Goal: Transaction & Acquisition: Obtain resource

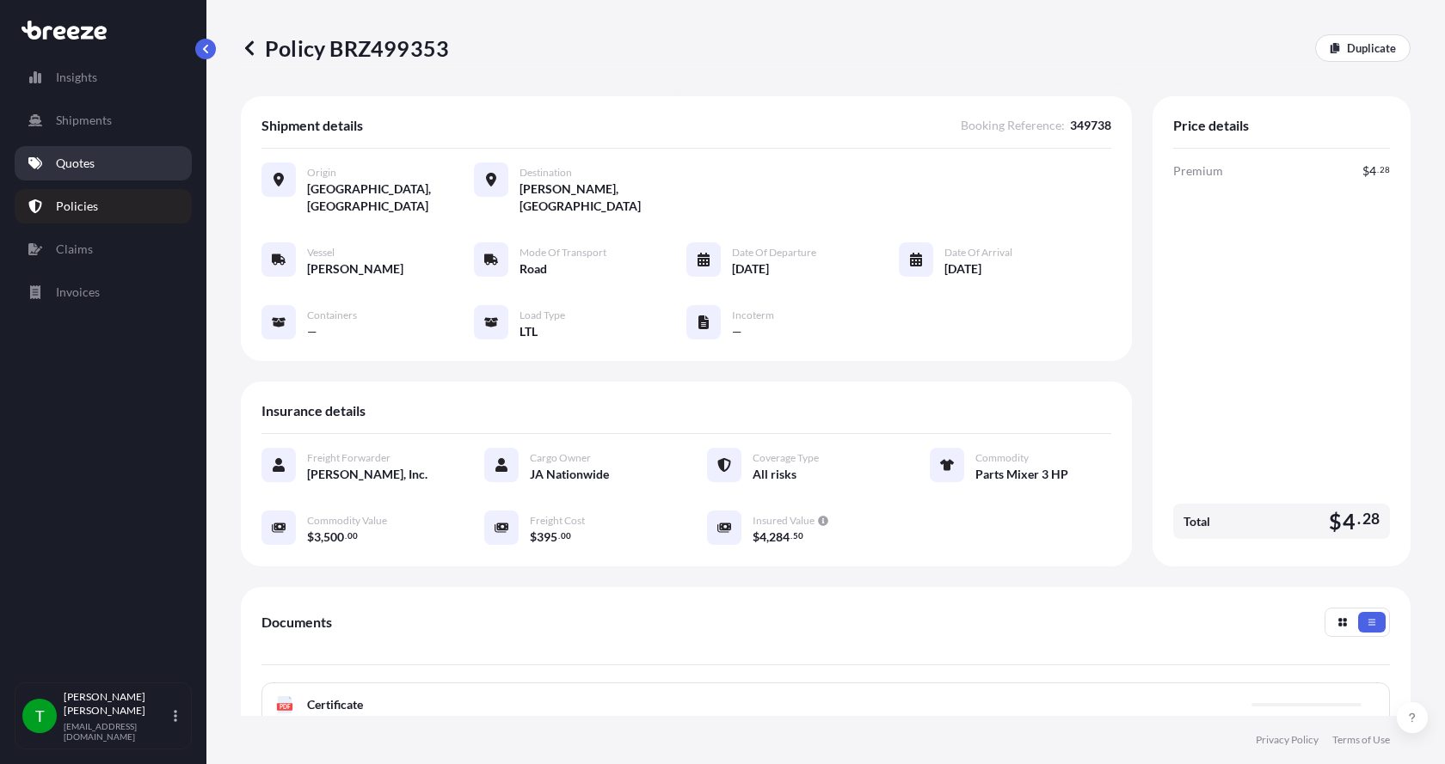
click at [76, 162] on p "Quotes" at bounding box center [75, 163] width 39 height 17
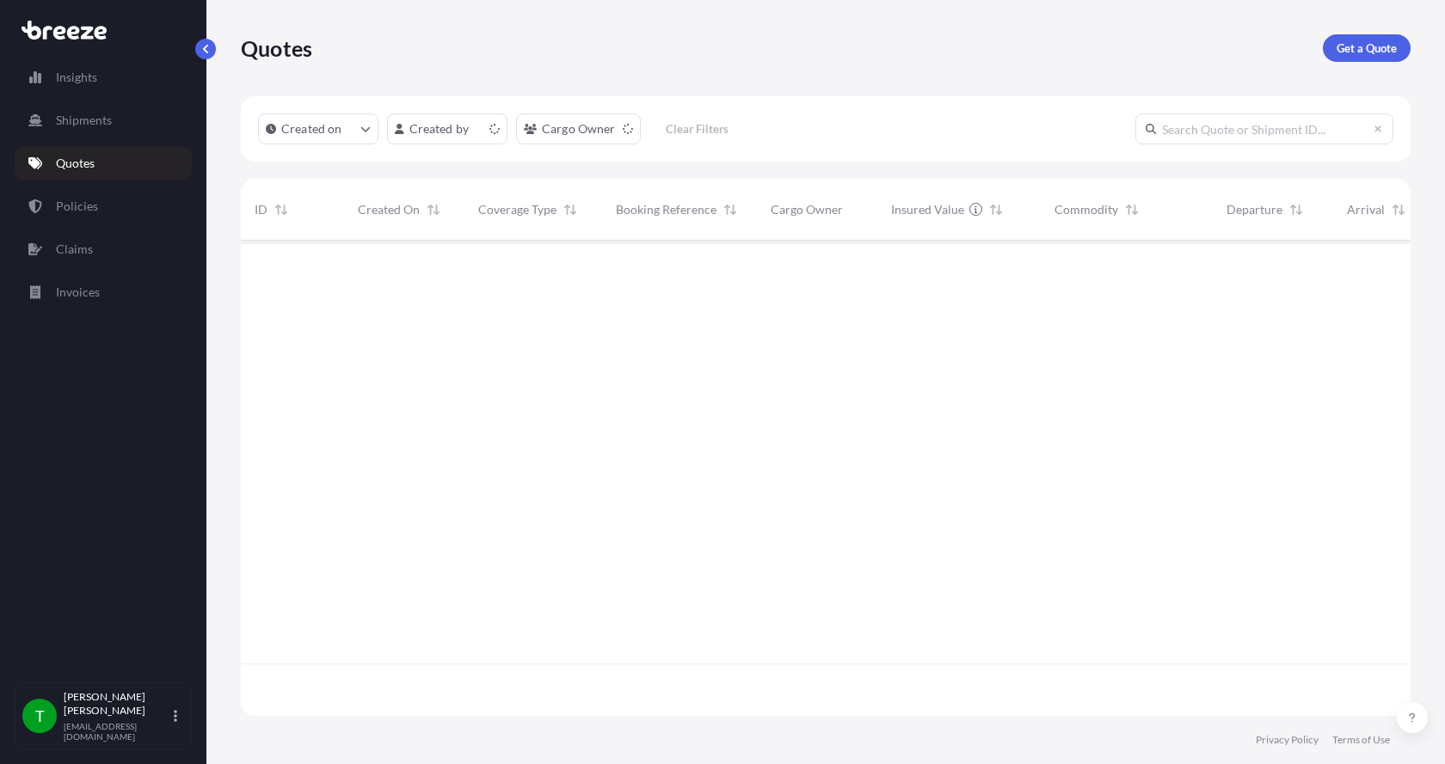
scroll to position [472, 1157]
click at [1370, 46] on p "Get a Quote" at bounding box center [1366, 48] width 60 height 17
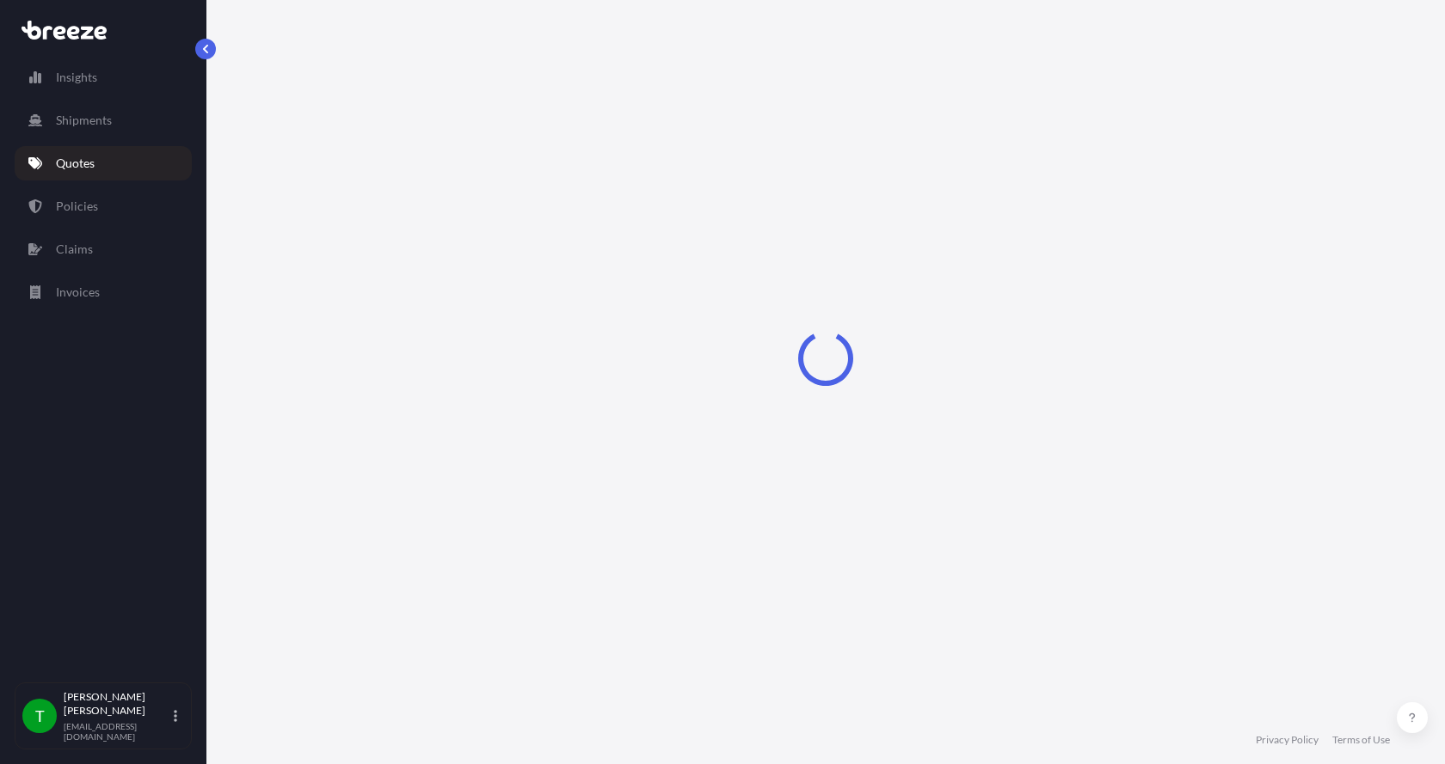
select select "Sea"
select select "1"
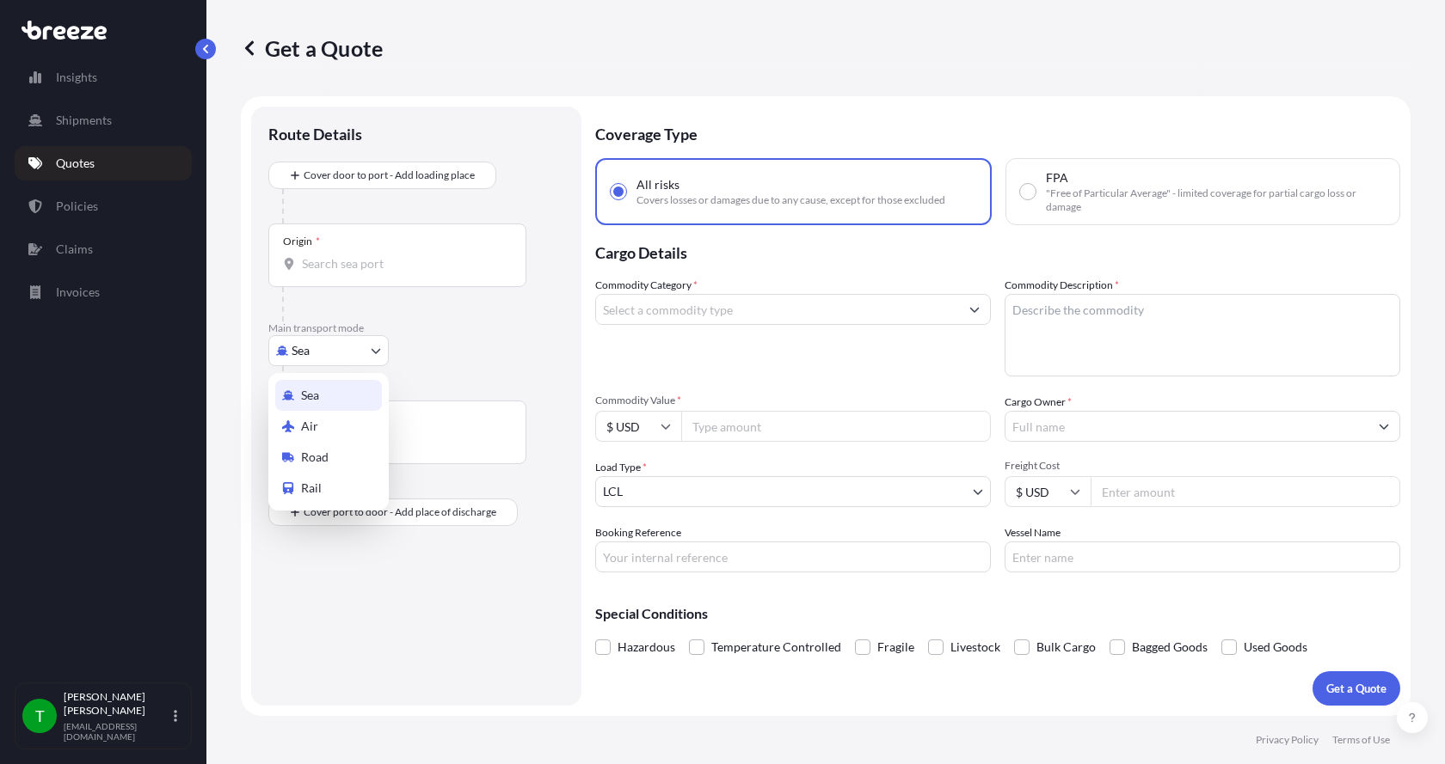
click at [322, 357] on body "Insights Shipments Quotes Policies Claims Invoices T [PERSON_NAME] [EMAIL_ADDRE…" at bounding box center [722, 382] width 1445 height 764
click at [312, 454] on span "Road" at bounding box center [315, 457] width 28 height 17
select select "Road"
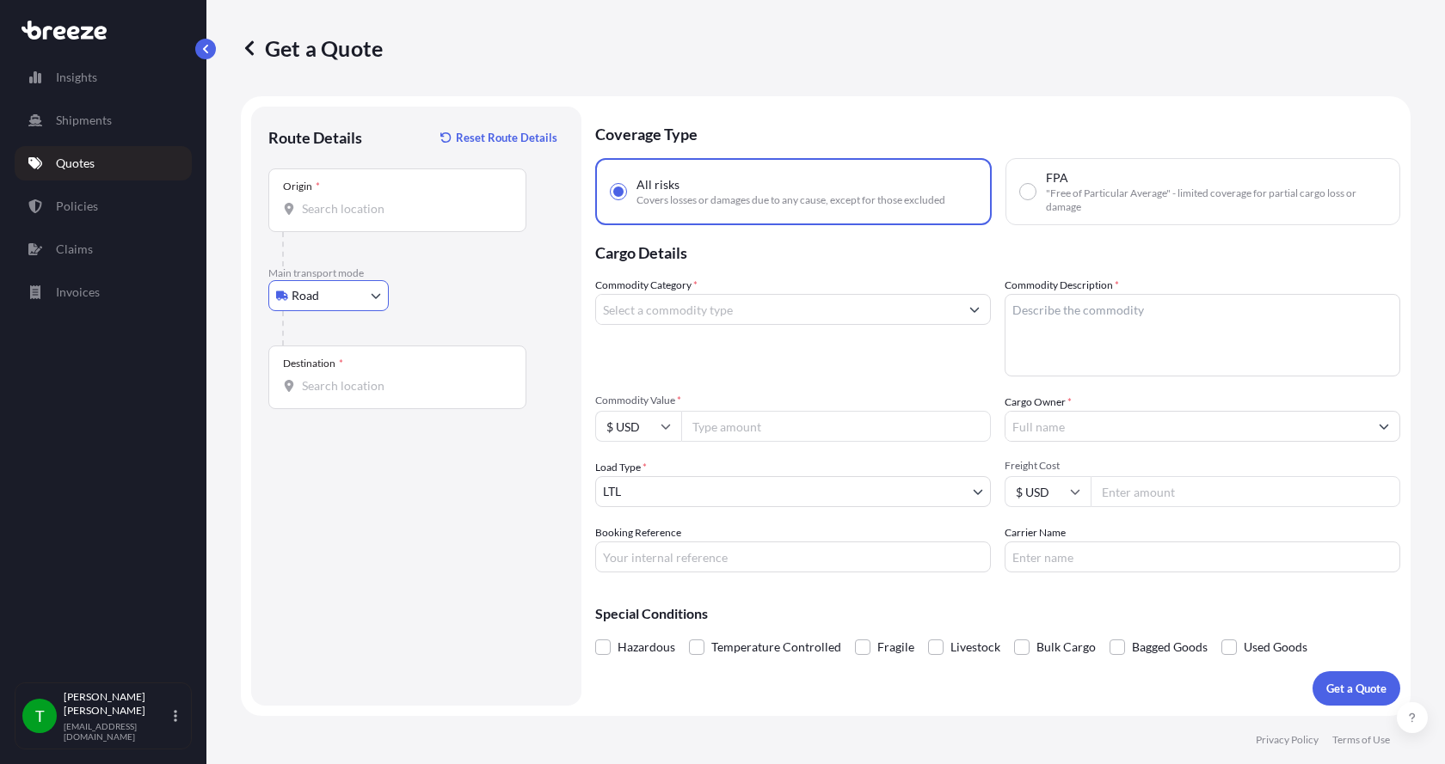
click at [330, 212] on input "Origin *" at bounding box center [403, 208] width 203 height 17
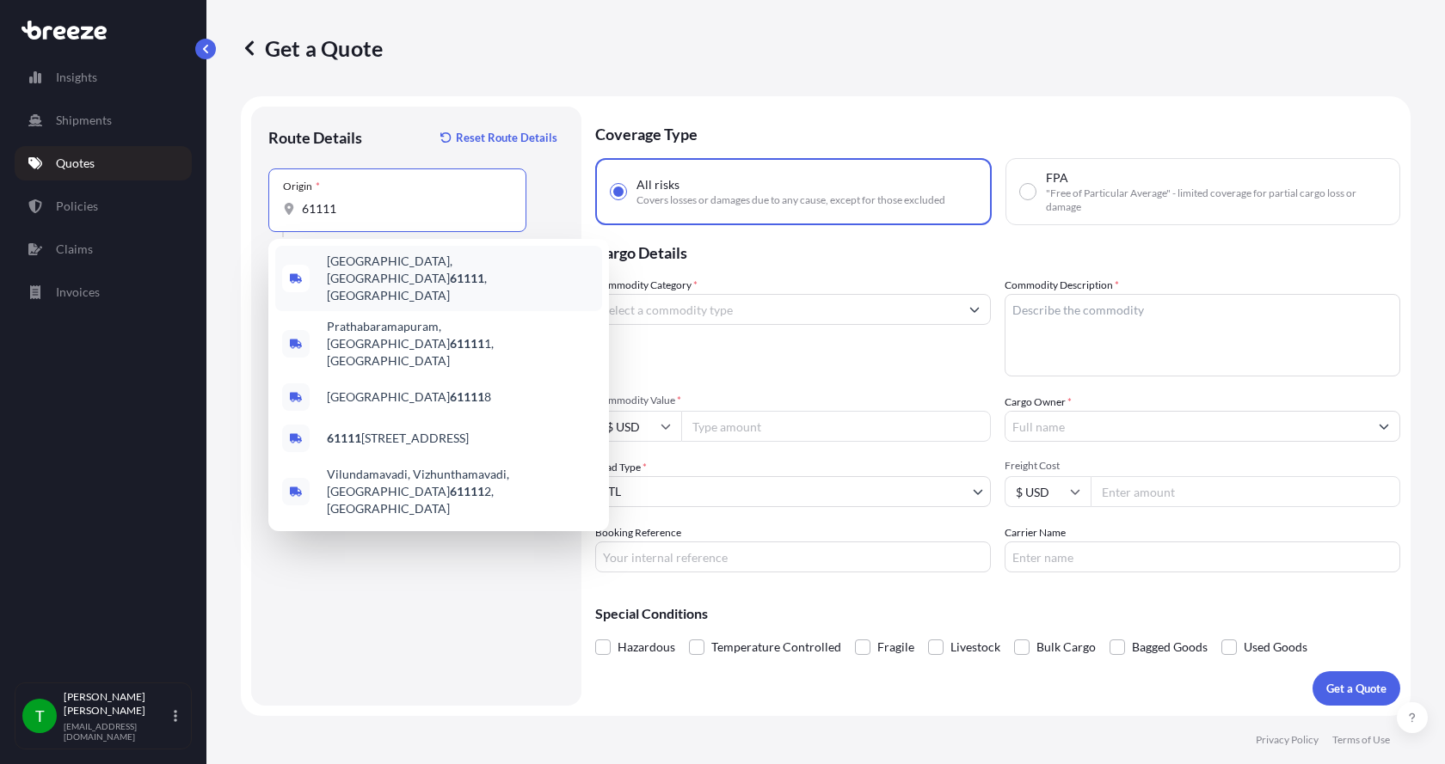
click at [335, 261] on span "[GEOGRAPHIC_DATA] , [GEOGRAPHIC_DATA]" at bounding box center [461, 279] width 268 height 52
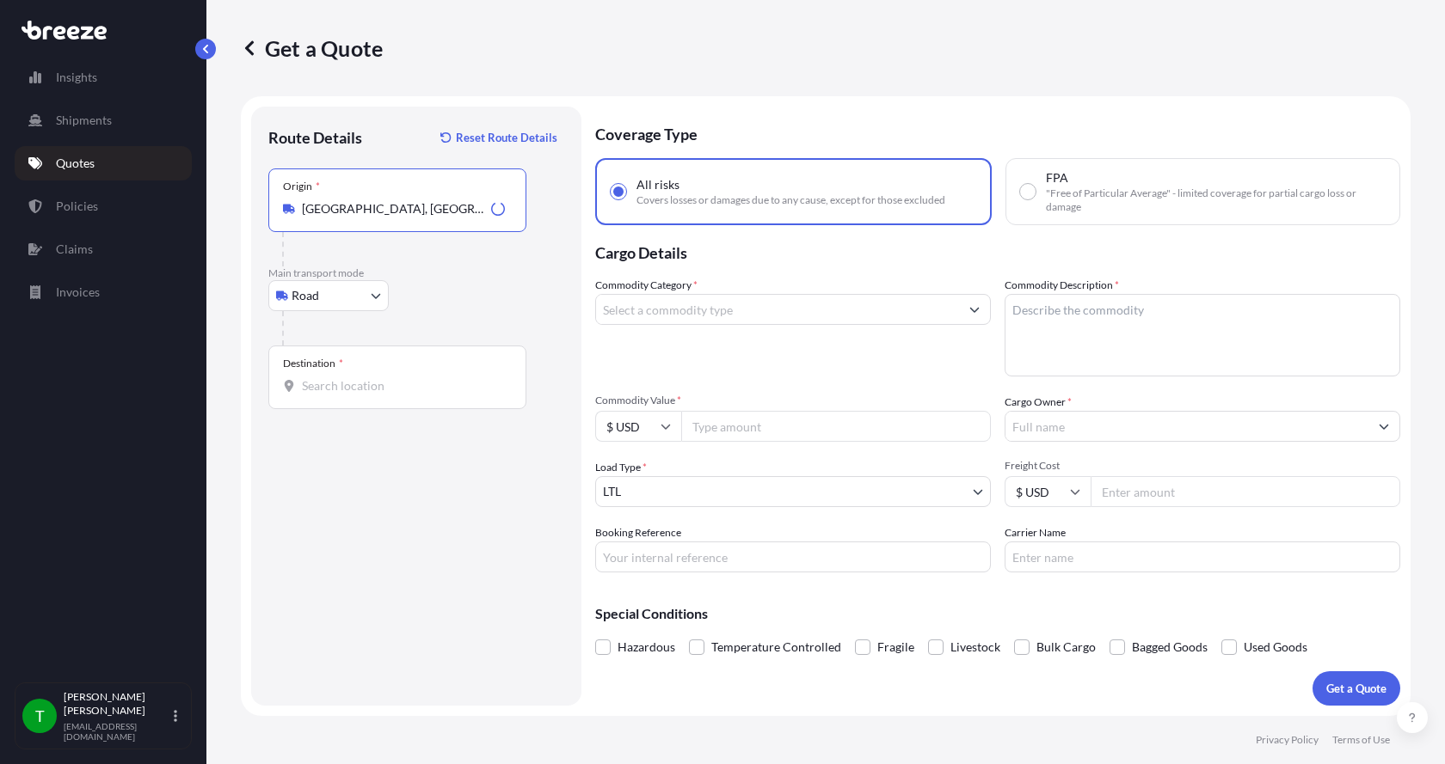
type input "[GEOGRAPHIC_DATA], [GEOGRAPHIC_DATA]"
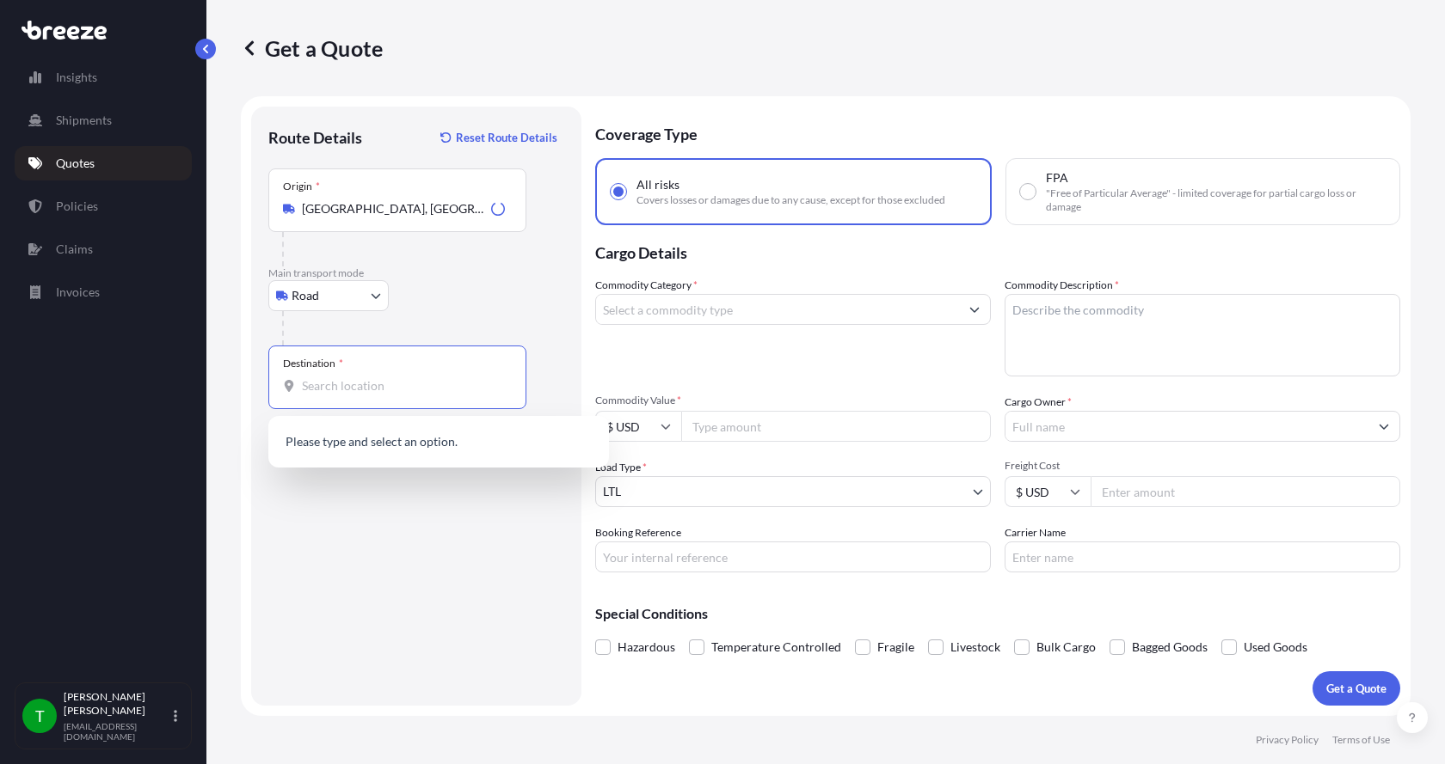
click at [339, 384] on input "Destination *" at bounding box center [403, 385] width 203 height 17
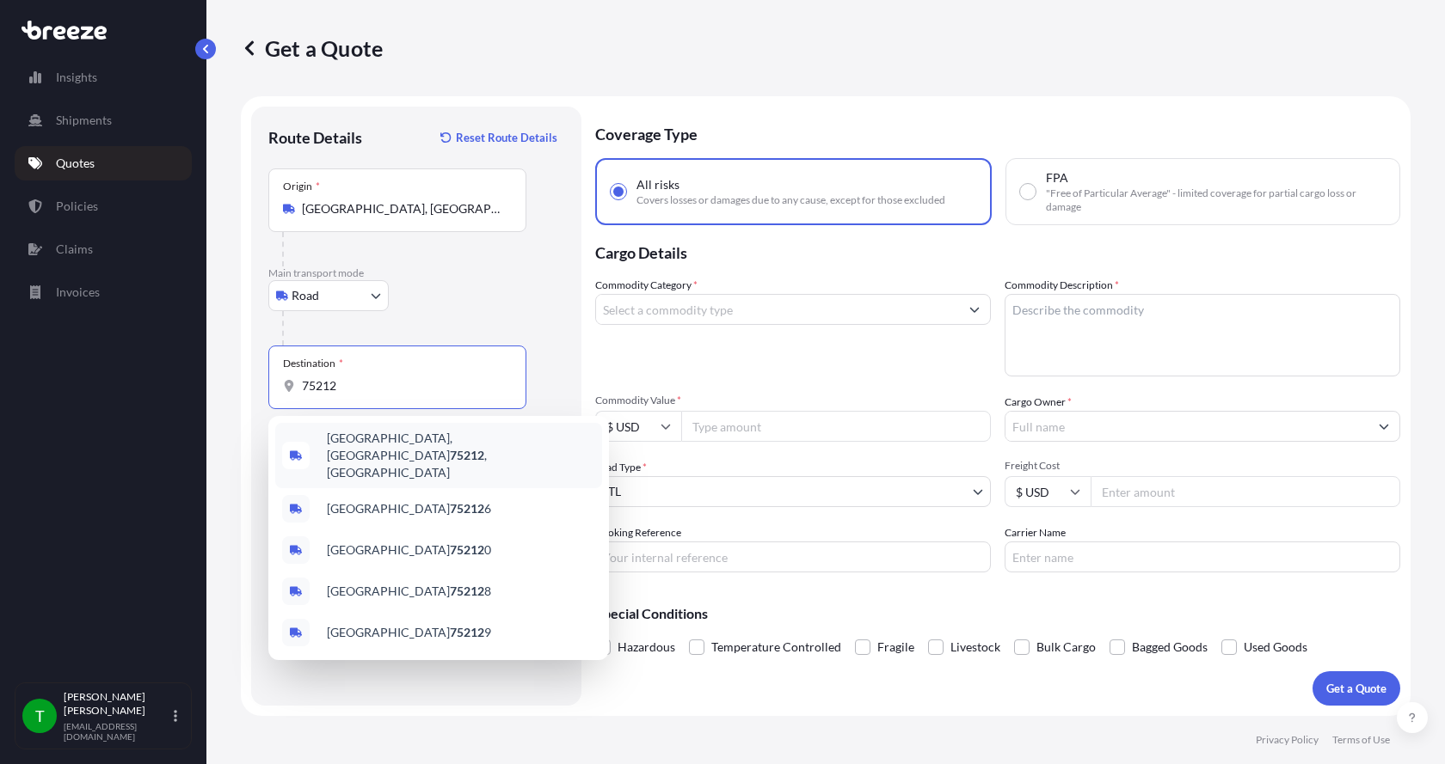
click at [355, 442] on span "[GEOGRAPHIC_DATA] , [GEOGRAPHIC_DATA]" at bounding box center [461, 456] width 268 height 52
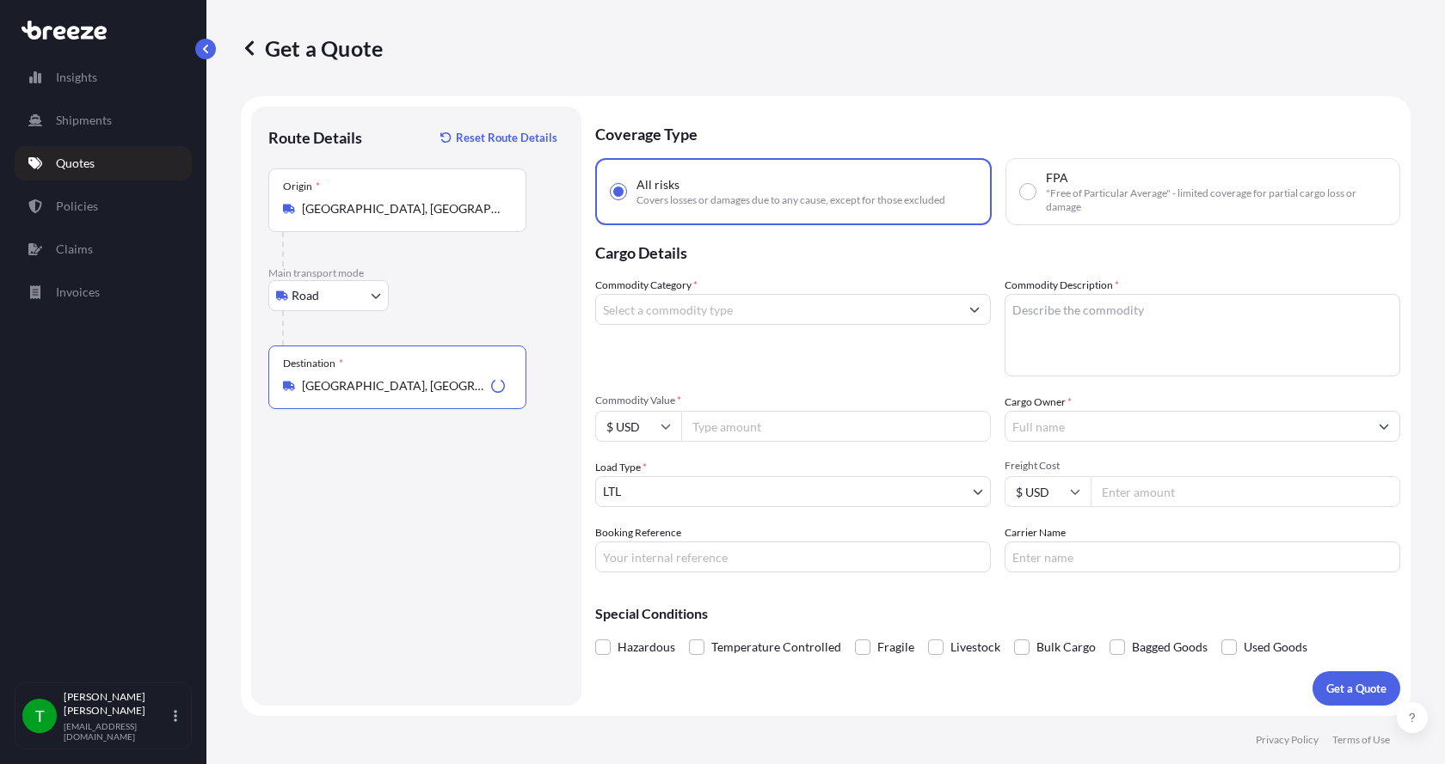
type input "[GEOGRAPHIC_DATA], [GEOGRAPHIC_DATA]"
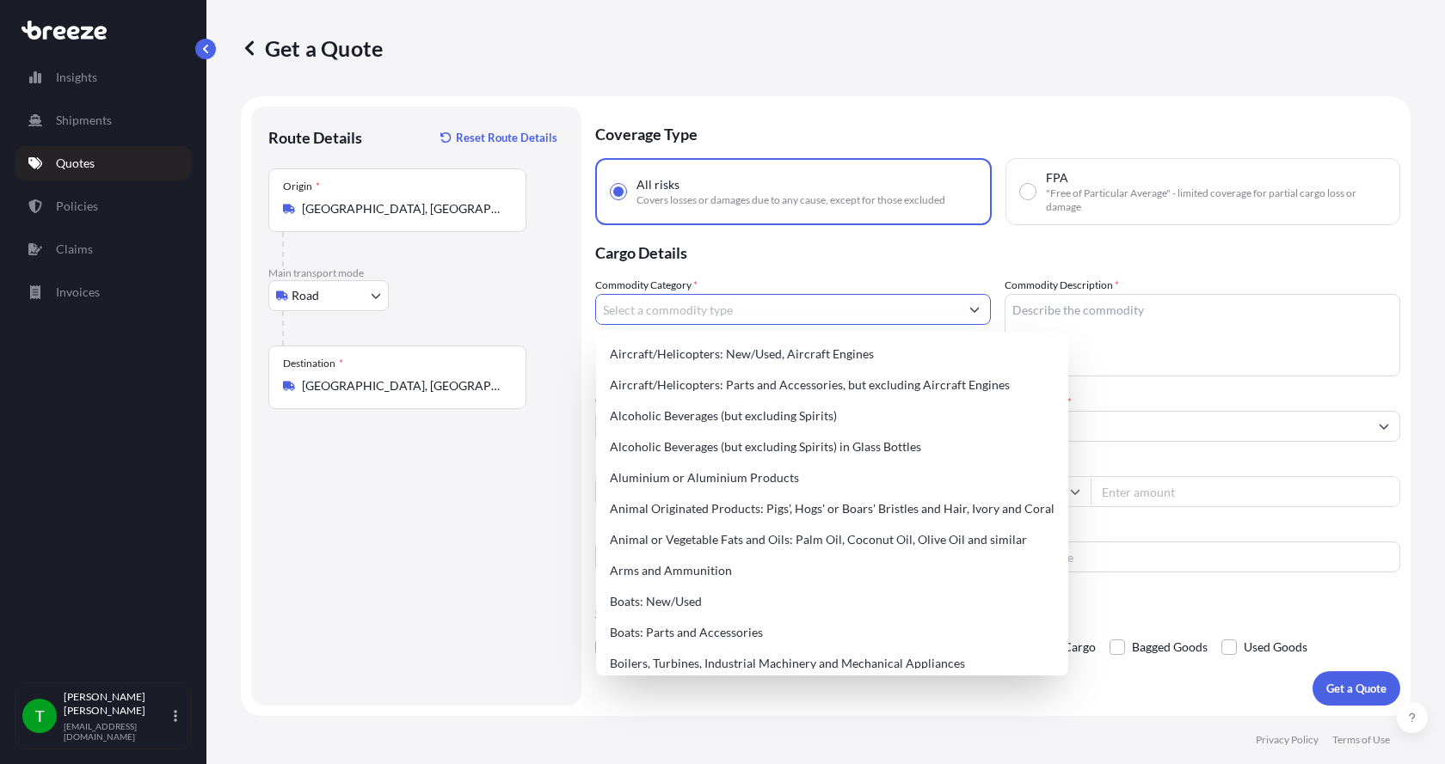
click at [621, 308] on input "Commodity Category *" at bounding box center [777, 309] width 363 height 31
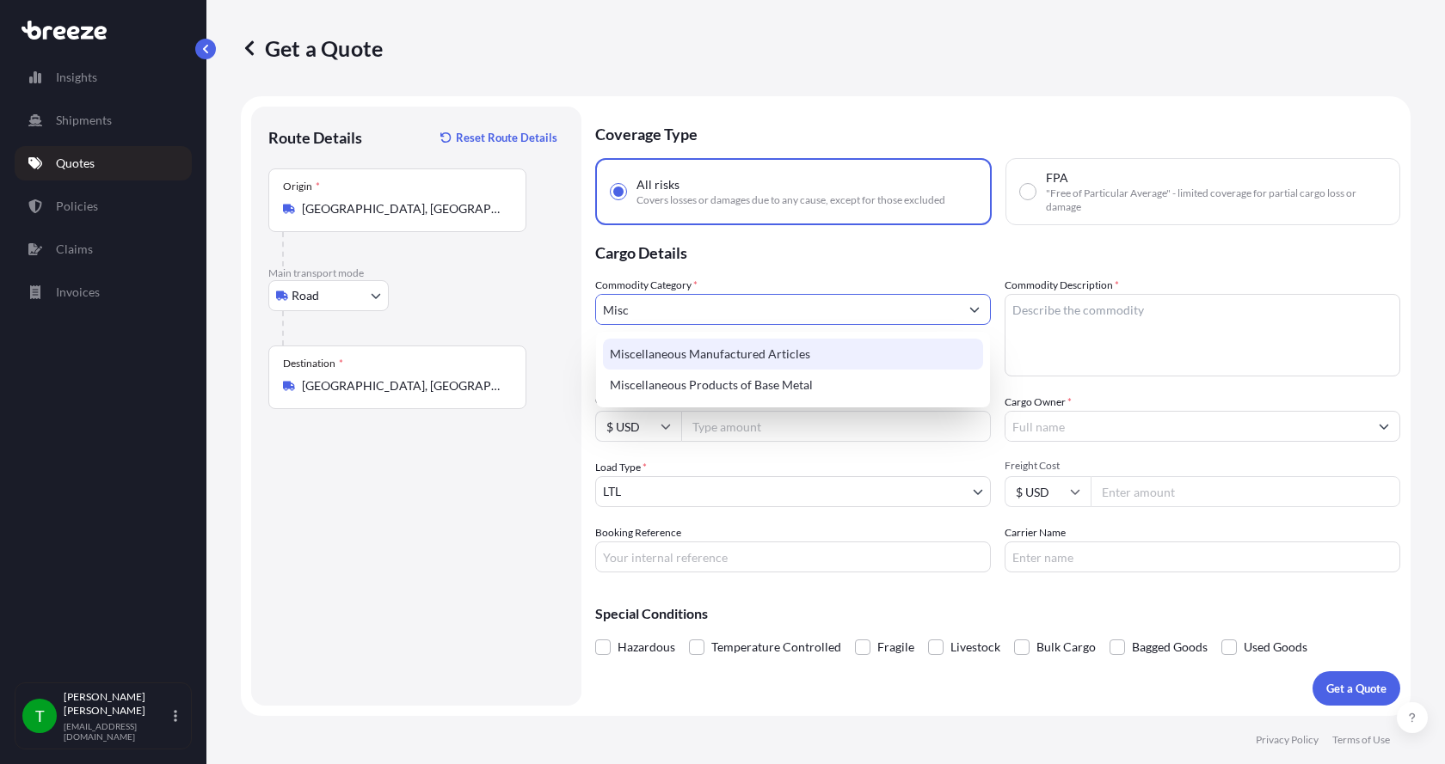
click at [642, 361] on div "Miscellaneous Manufactured Articles" at bounding box center [793, 354] width 380 height 31
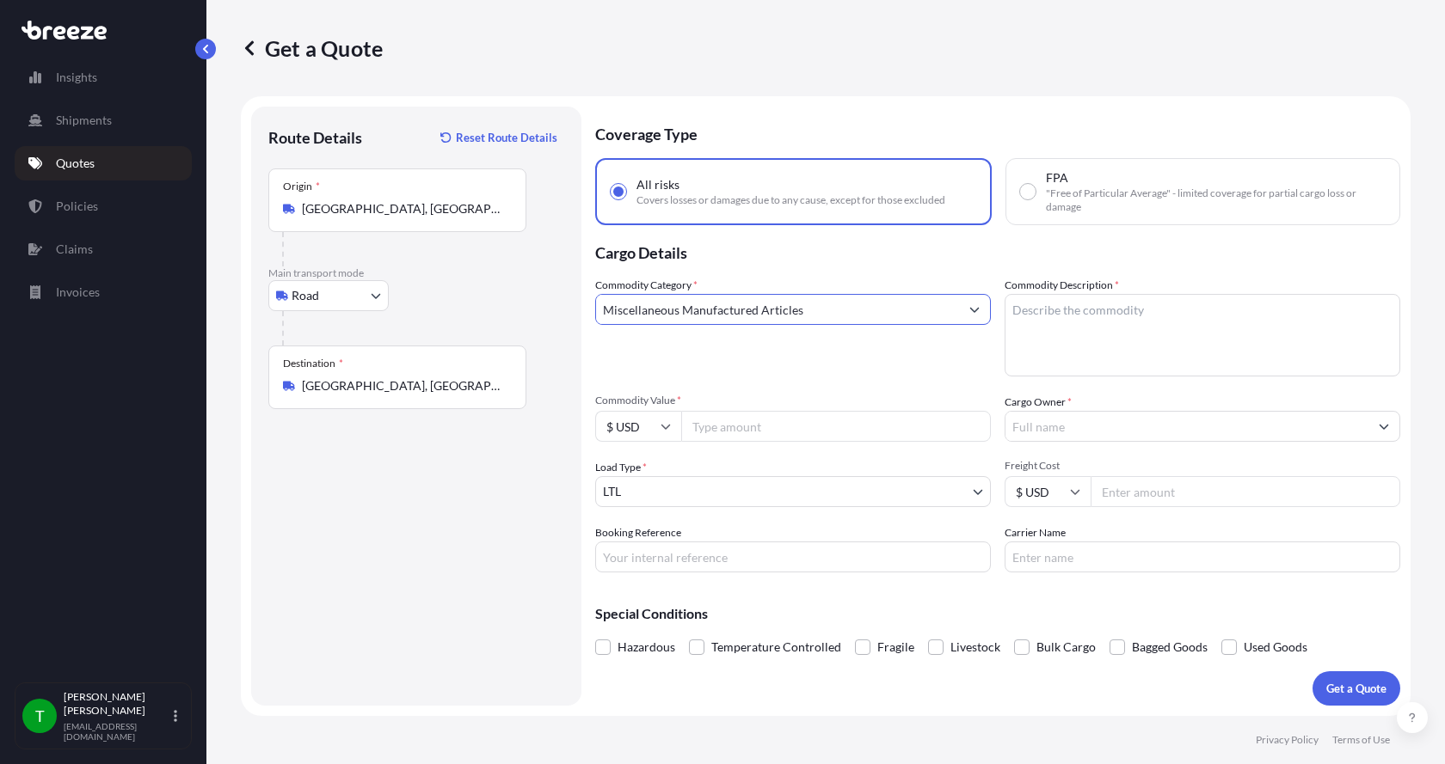
type input "Miscellaneous Manufactured Articles"
click at [1124, 304] on textarea "Commodity Description *" at bounding box center [1202, 335] width 396 height 83
type textarea "BW SHOE DROP LEG WELDMENT"
click at [805, 435] on input "Commodity Value *" at bounding box center [836, 426] width 310 height 31
click at [714, 424] on input "Commodity Value *" at bounding box center [836, 426] width 310 height 31
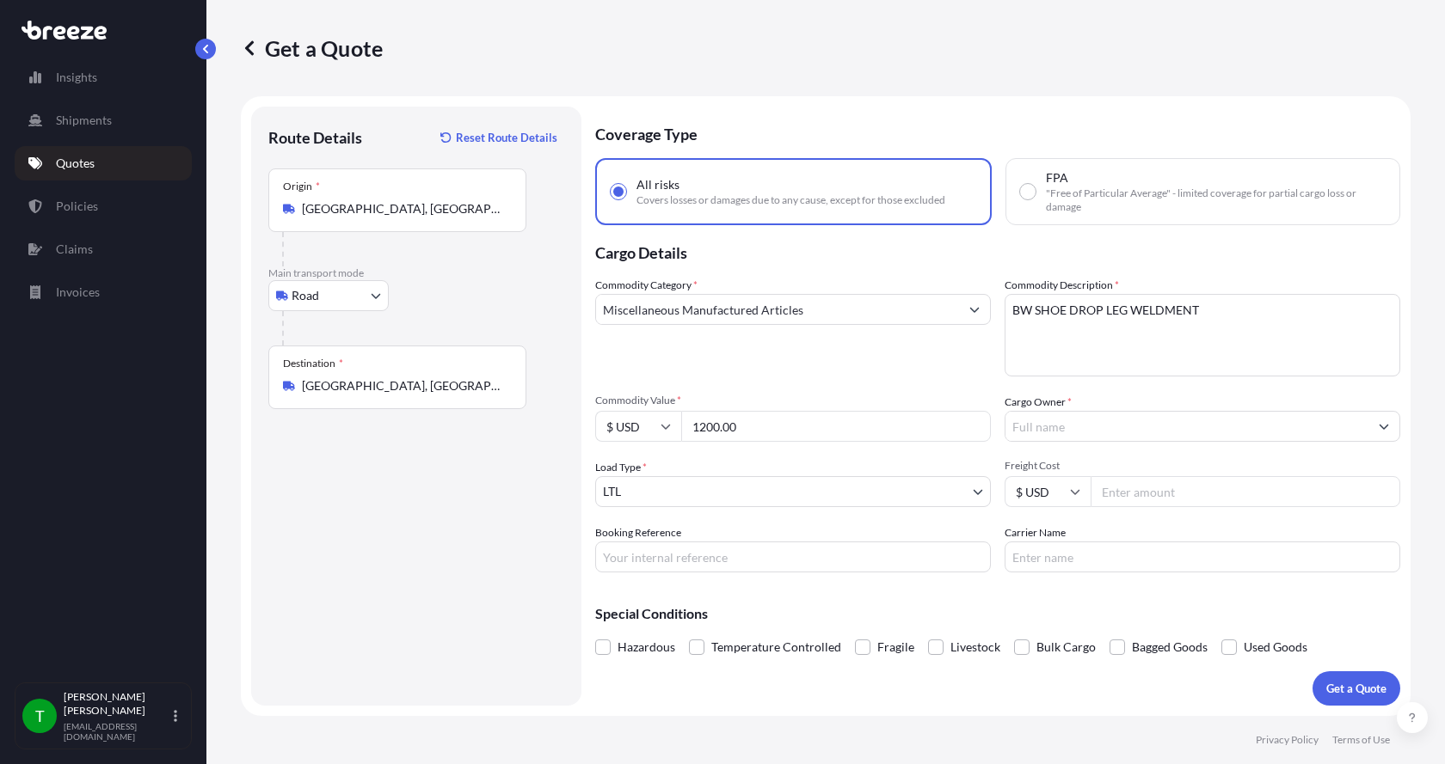
type input "1200.00"
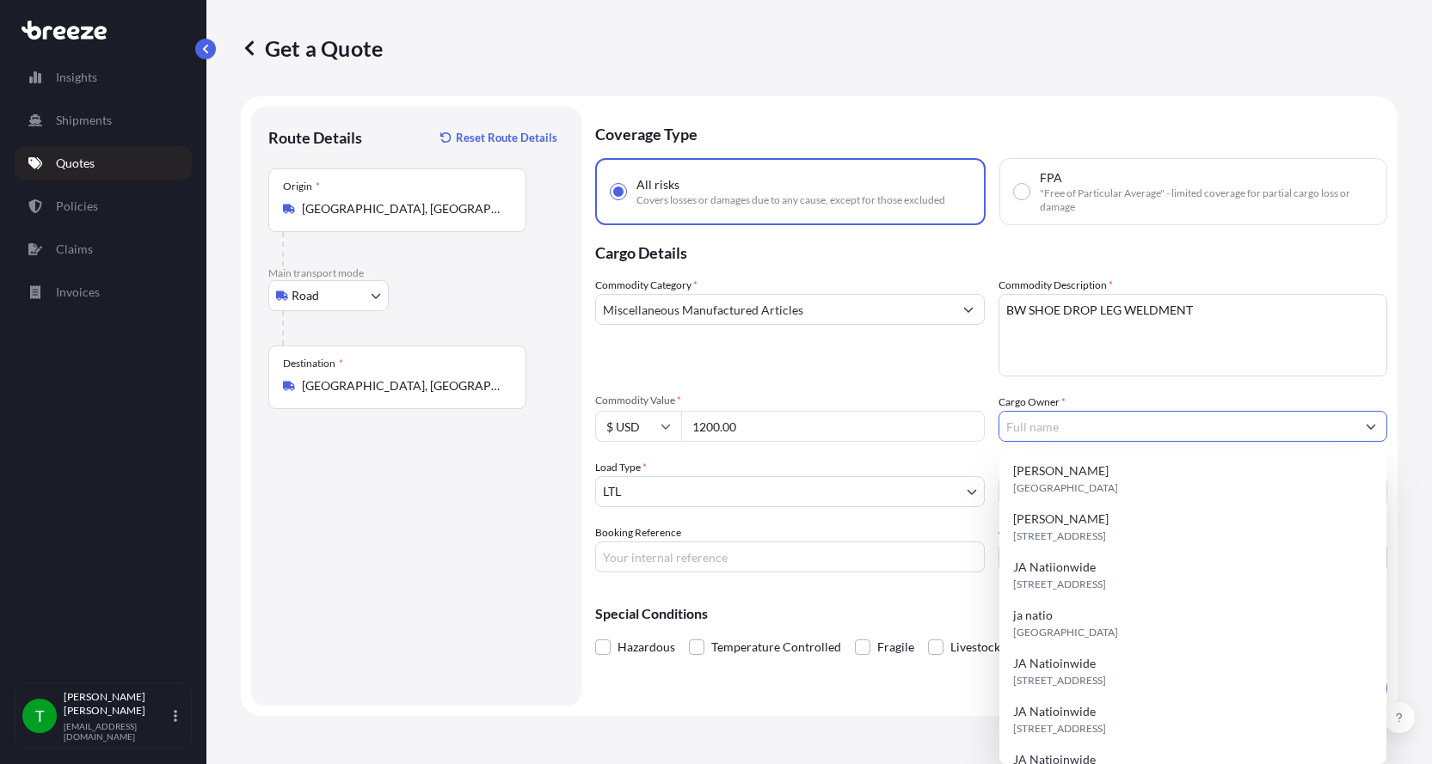
click at [1061, 429] on input "Cargo Owner *" at bounding box center [1177, 426] width 357 height 31
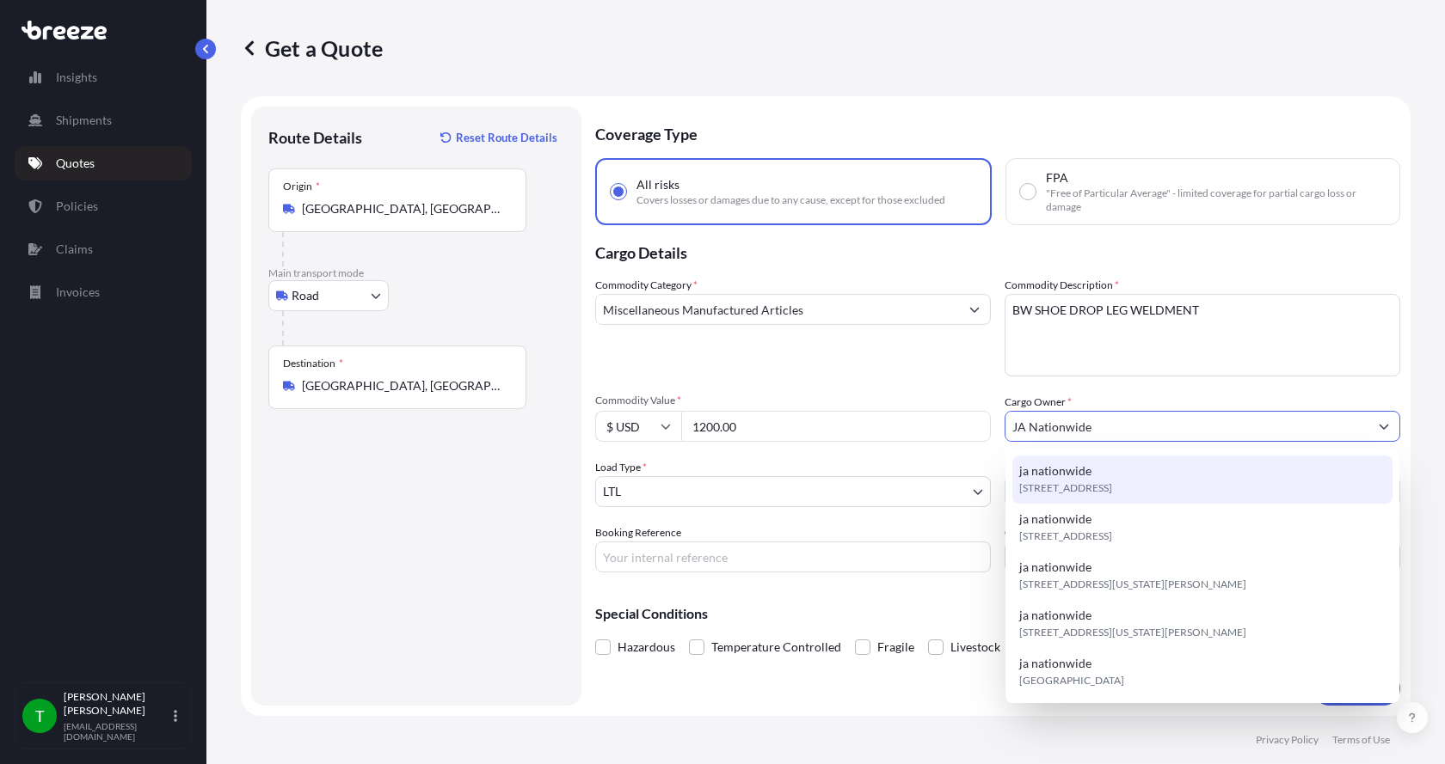
type input "JA Nationwide"
click at [703, 568] on input "Booking Reference" at bounding box center [793, 557] width 396 height 31
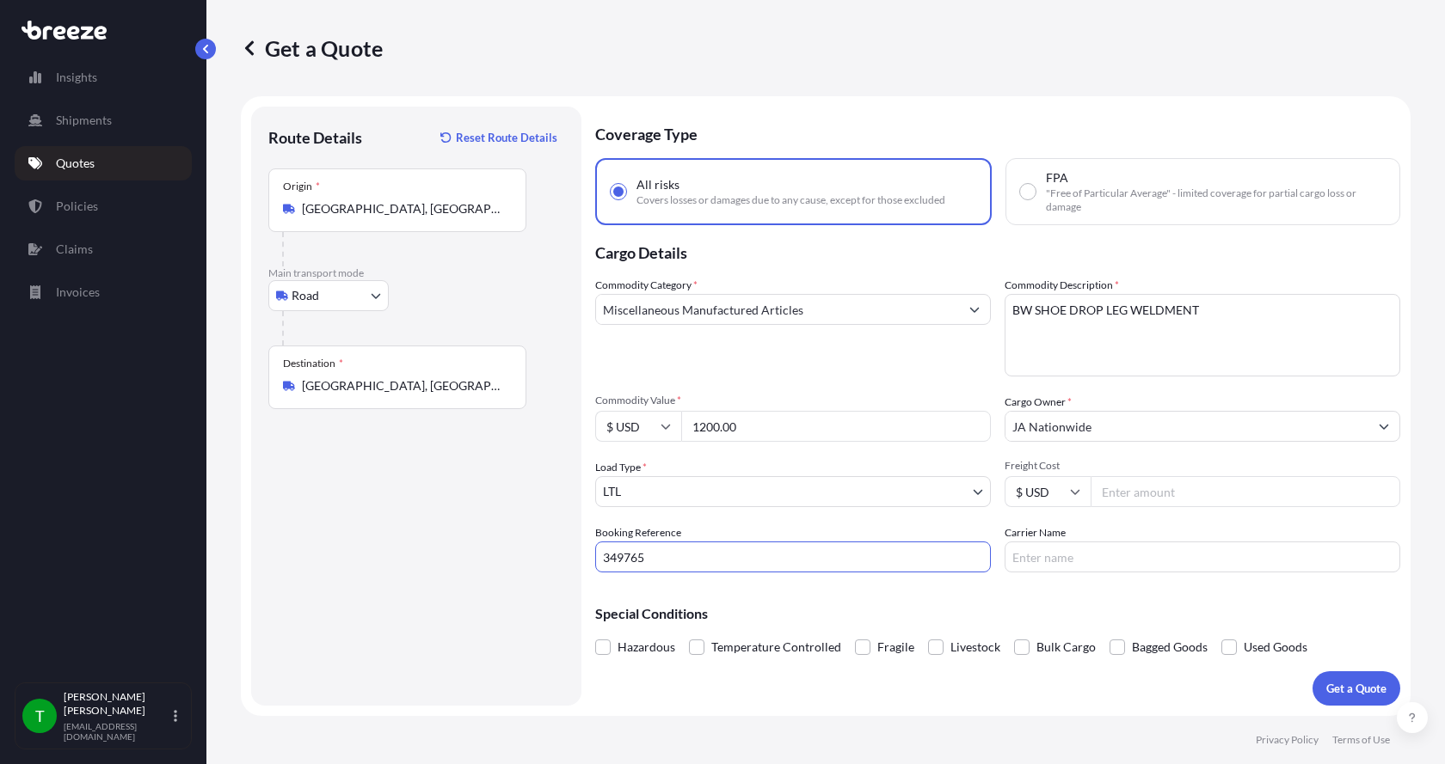
type input "349765"
click at [1116, 493] on input "Freight Cost" at bounding box center [1245, 491] width 310 height 31
type input "300.00"
click at [1059, 562] on input "Carrier Name" at bounding box center [1202, 557] width 396 height 31
type input "[PERSON_NAME] Express"
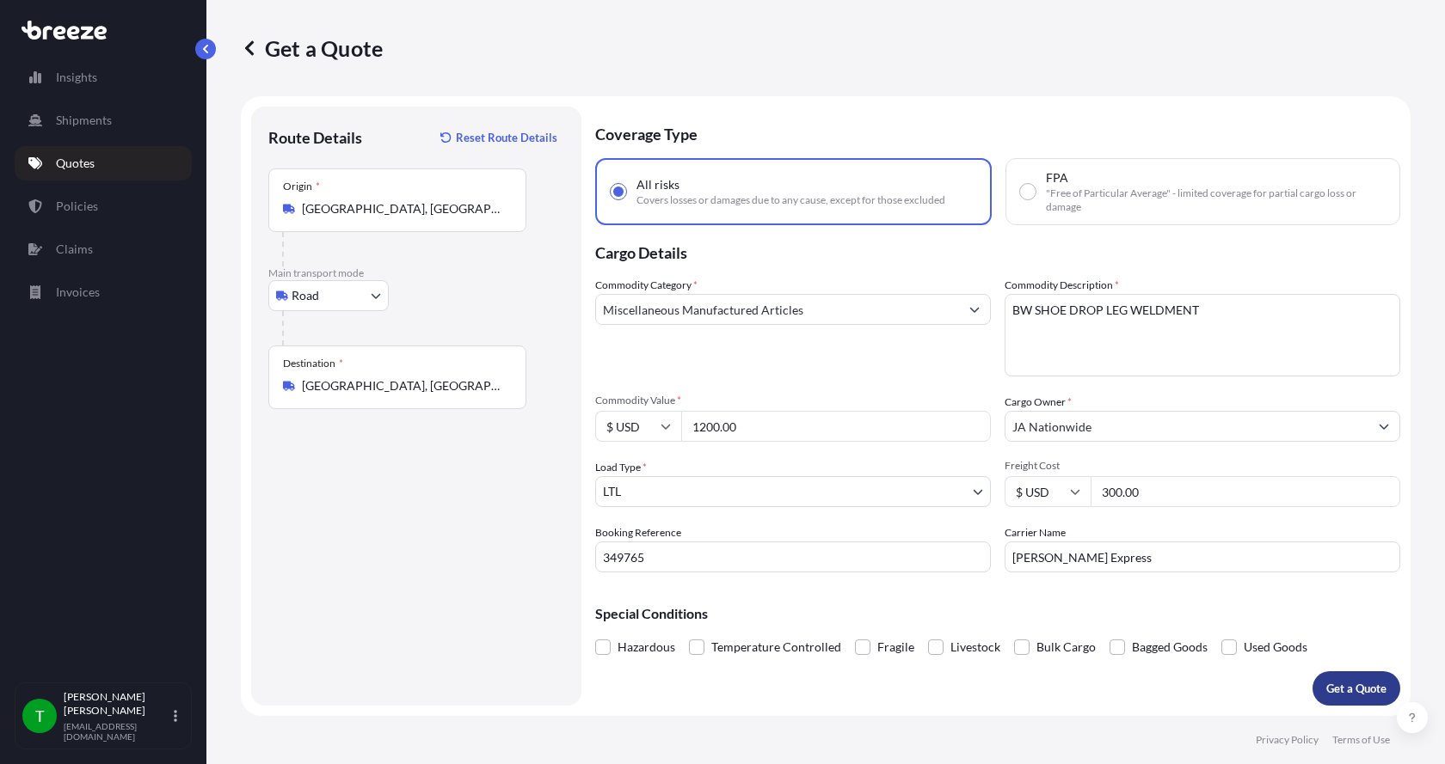
click at [1342, 684] on p "Get a Quote" at bounding box center [1356, 688] width 60 height 17
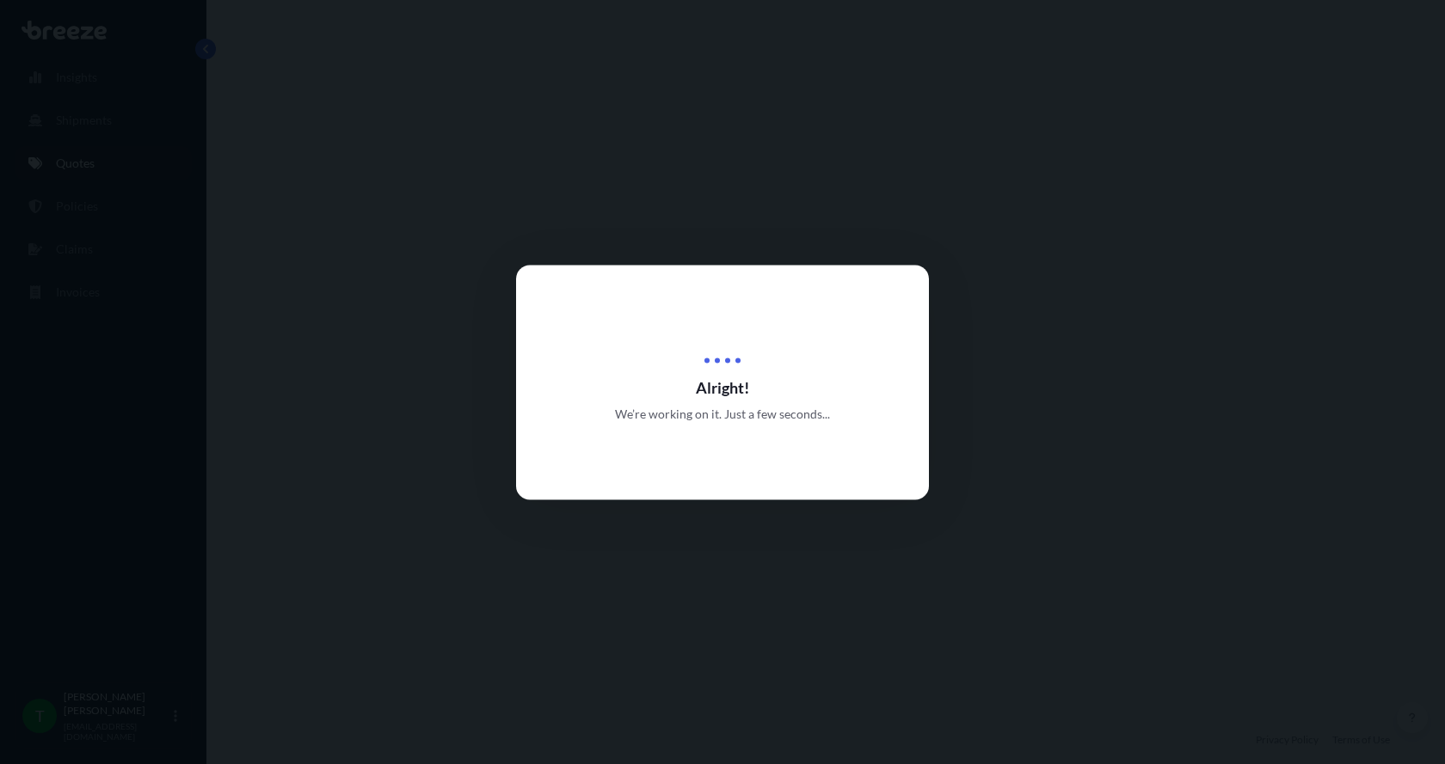
select select "Road"
select select "1"
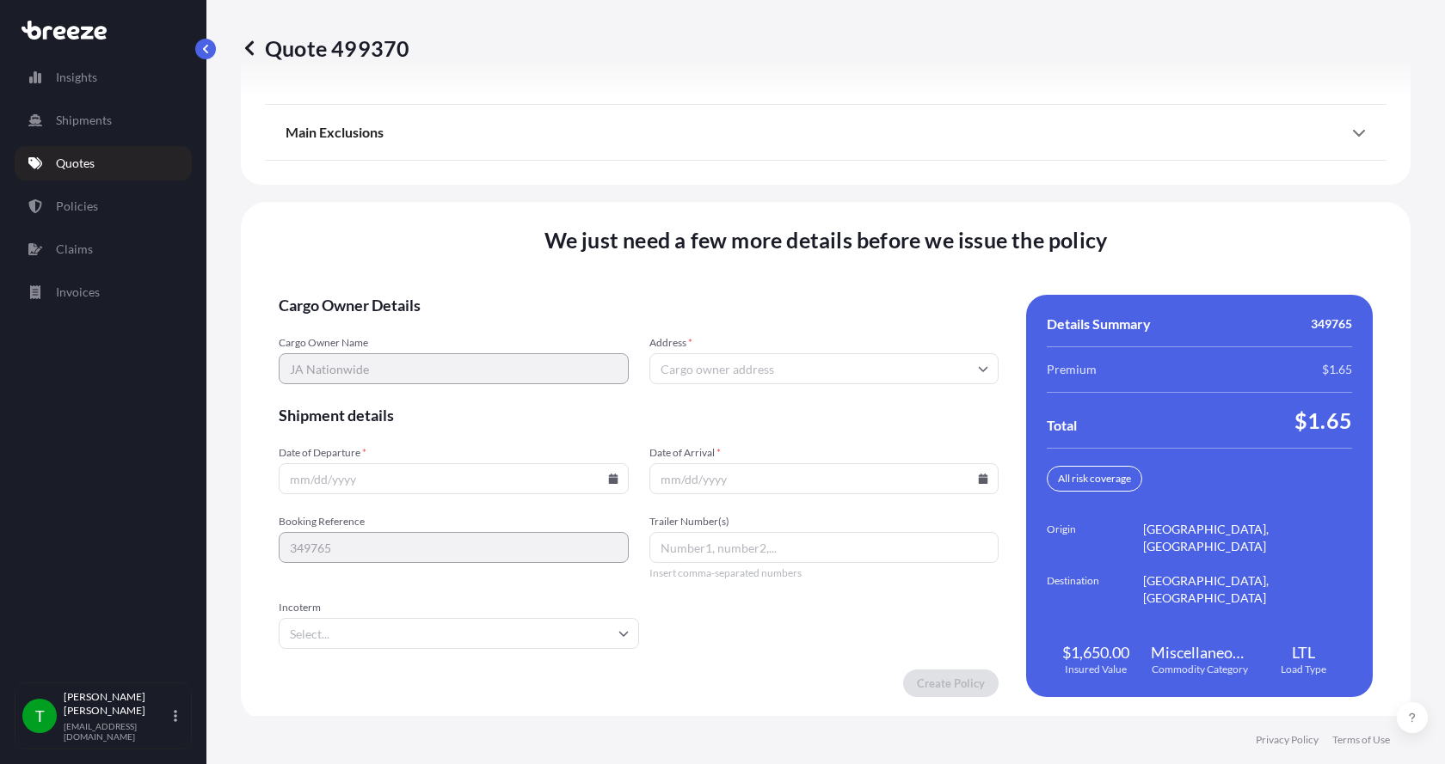
scroll to position [2262, 0]
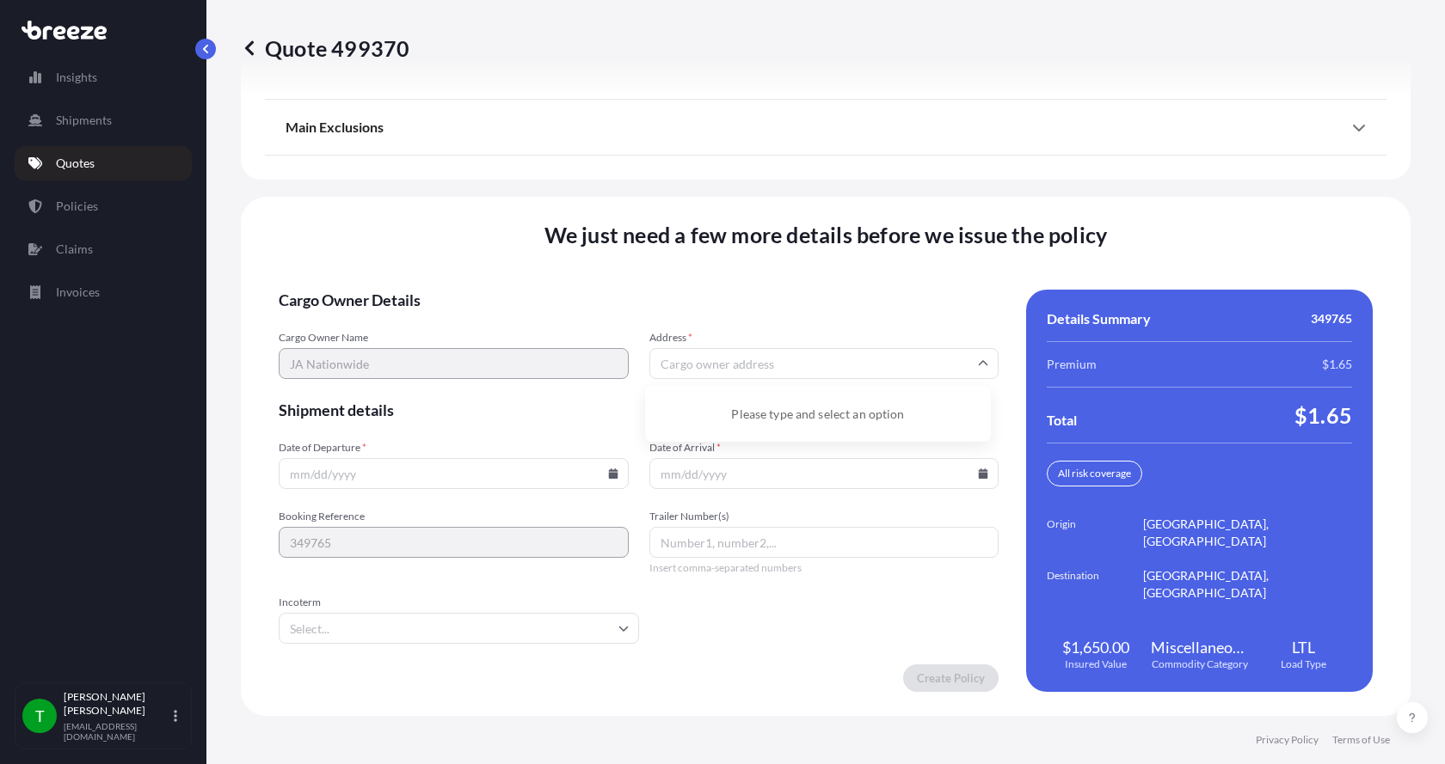
click at [683, 372] on input "Address *" at bounding box center [824, 363] width 350 height 31
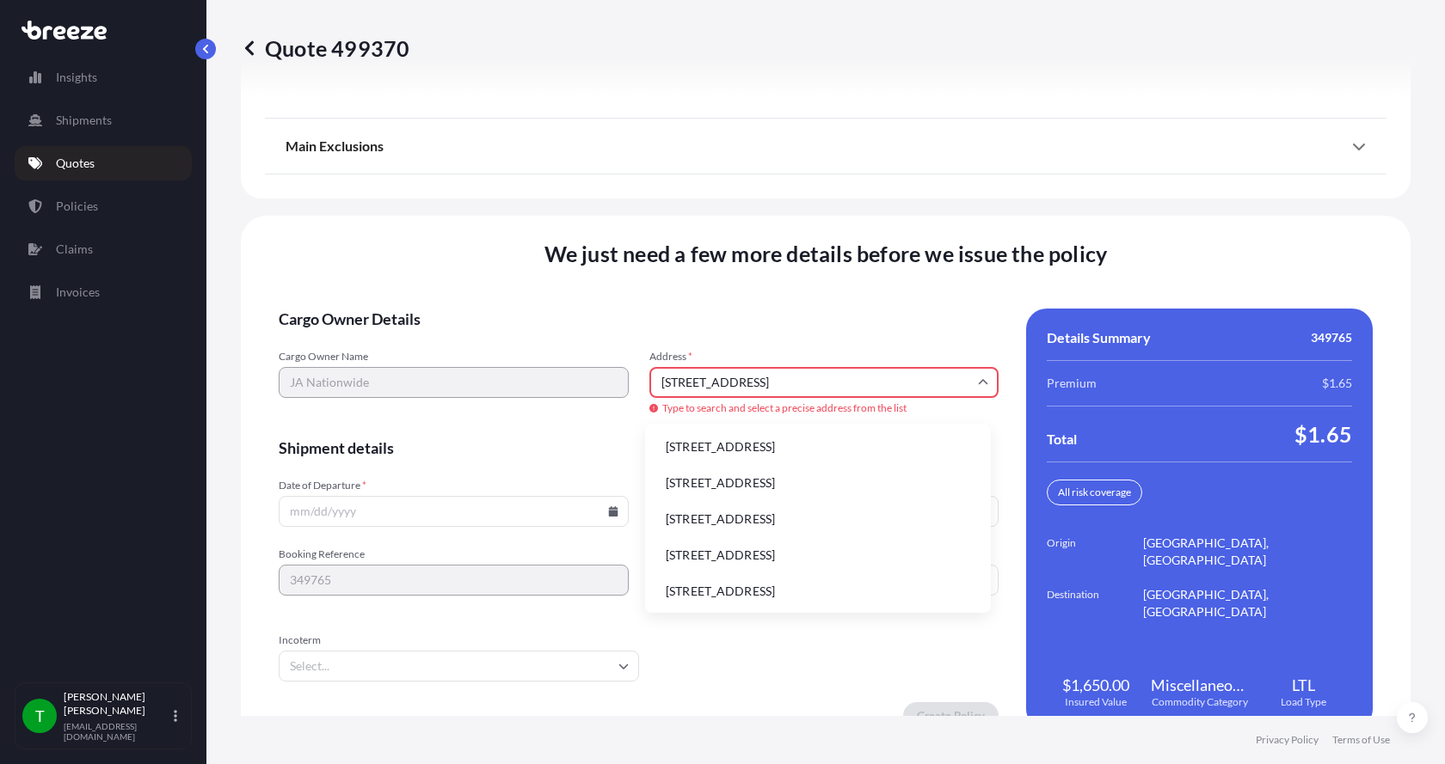
click at [713, 443] on li "[STREET_ADDRESS]" at bounding box center [818, 447] width 332 height 33
type input "[STREET_ADDRESS]"
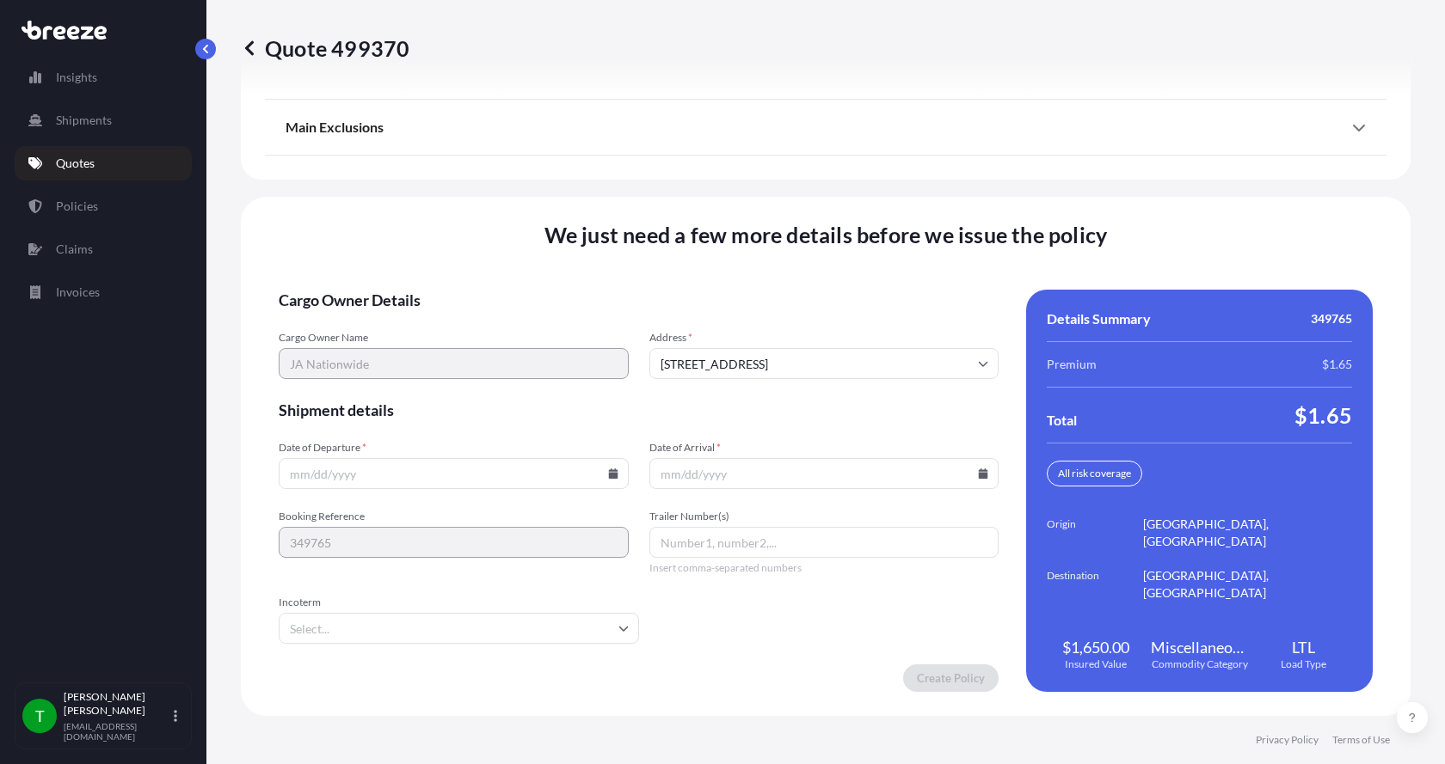
click at [609, 473] on icon at bounding box center [612, 474] width 9 height 10
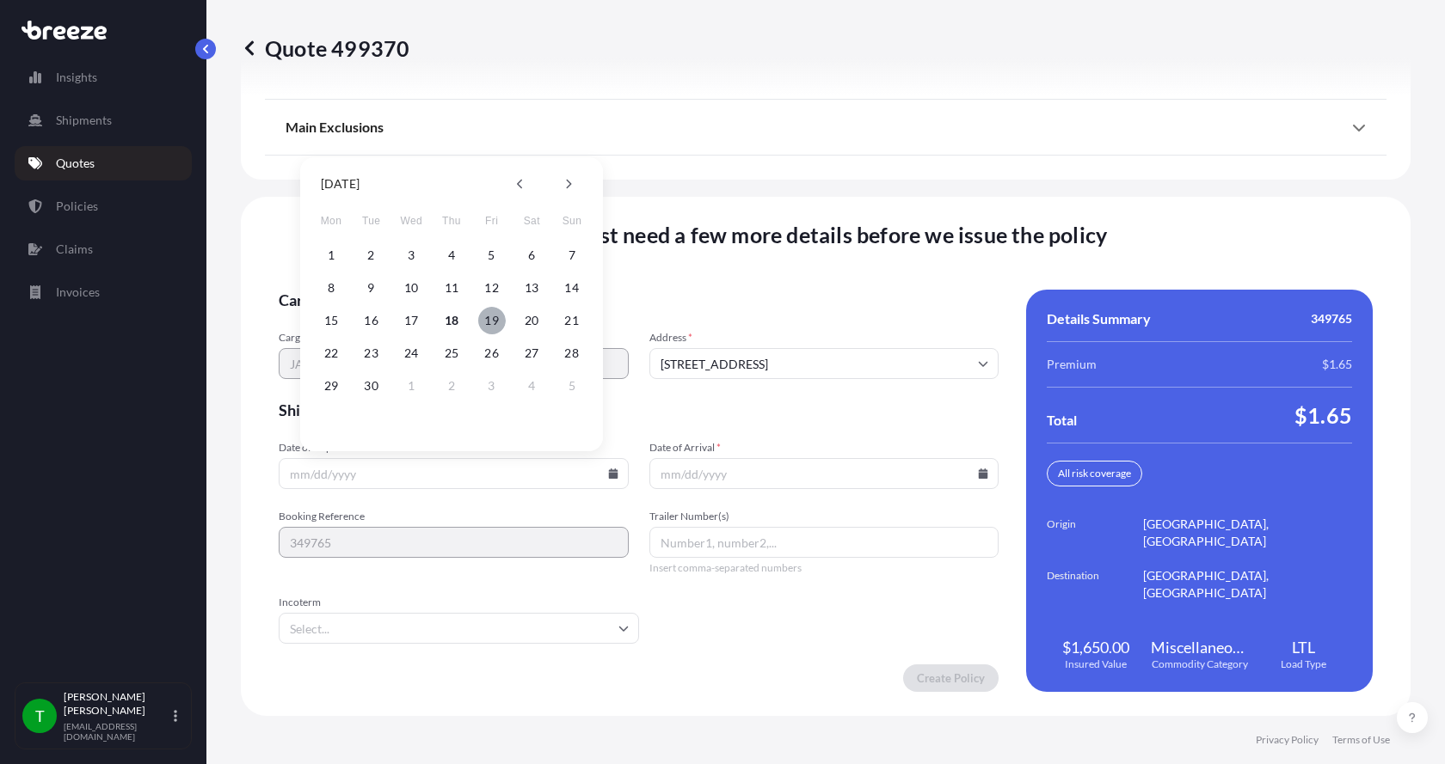
click at [496, 322] on button "19" at bounding box center [492, 321] width 28 height 28
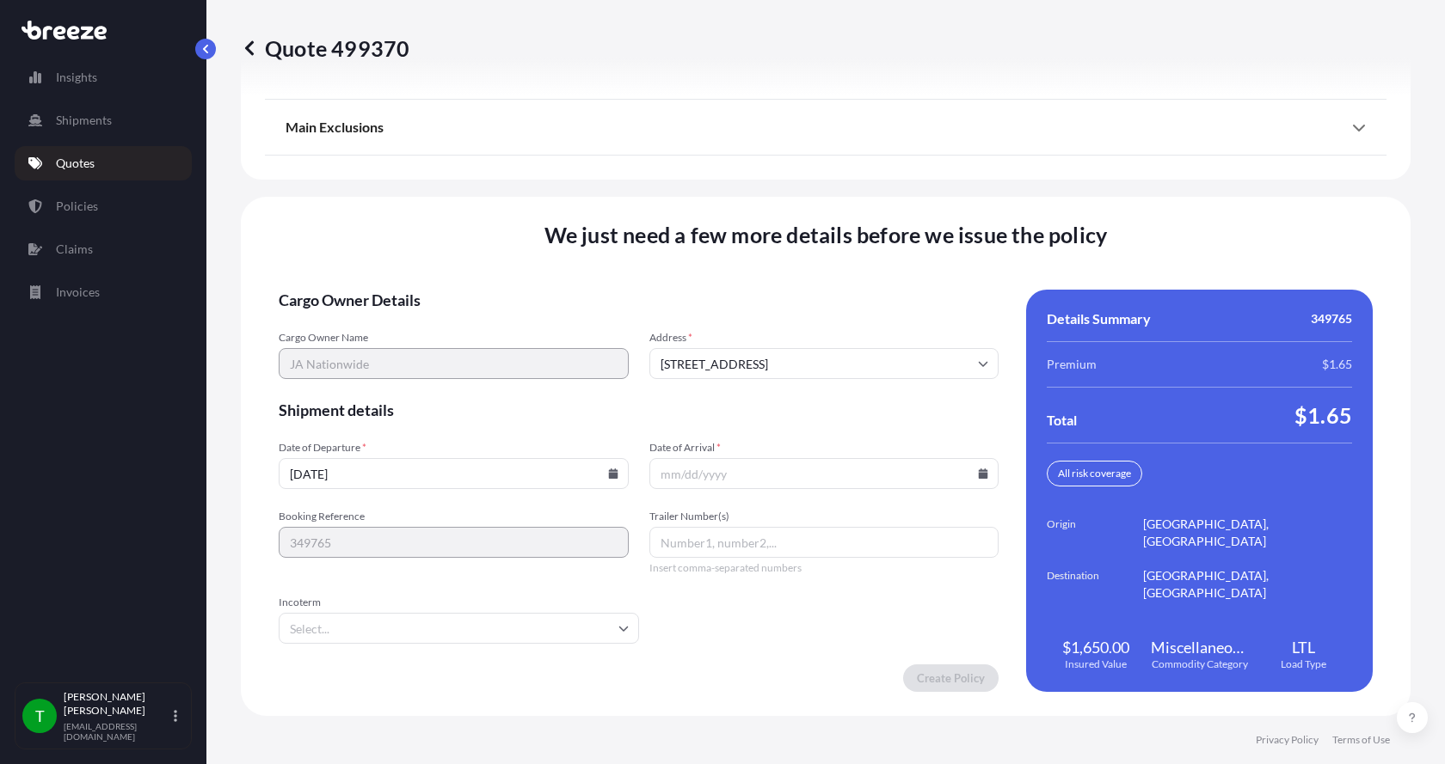
click at [608, 471] on icon at bounding box center [612, 474] width 9 height 10
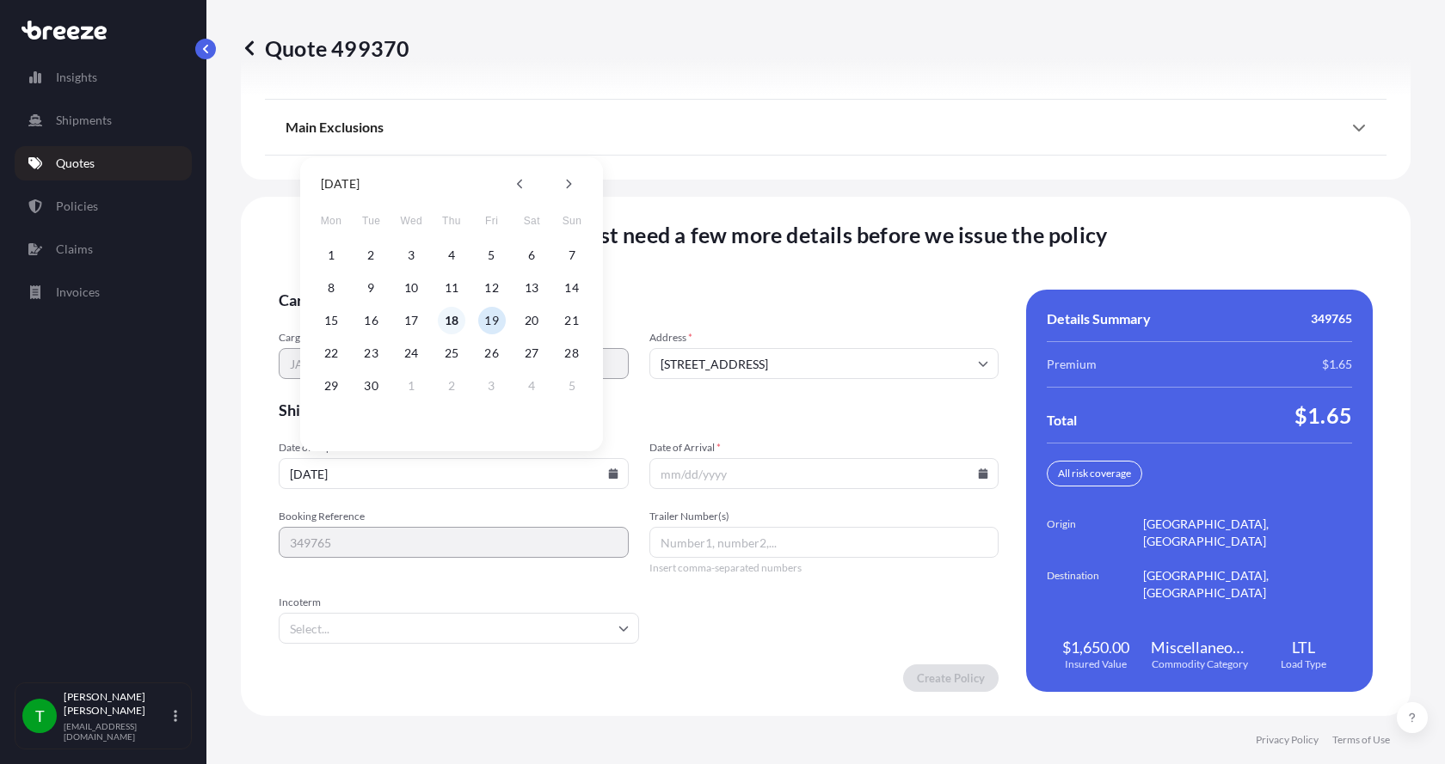
click at [449, 322] on button "18" at bounding box center [452, 321] width 28 height 28
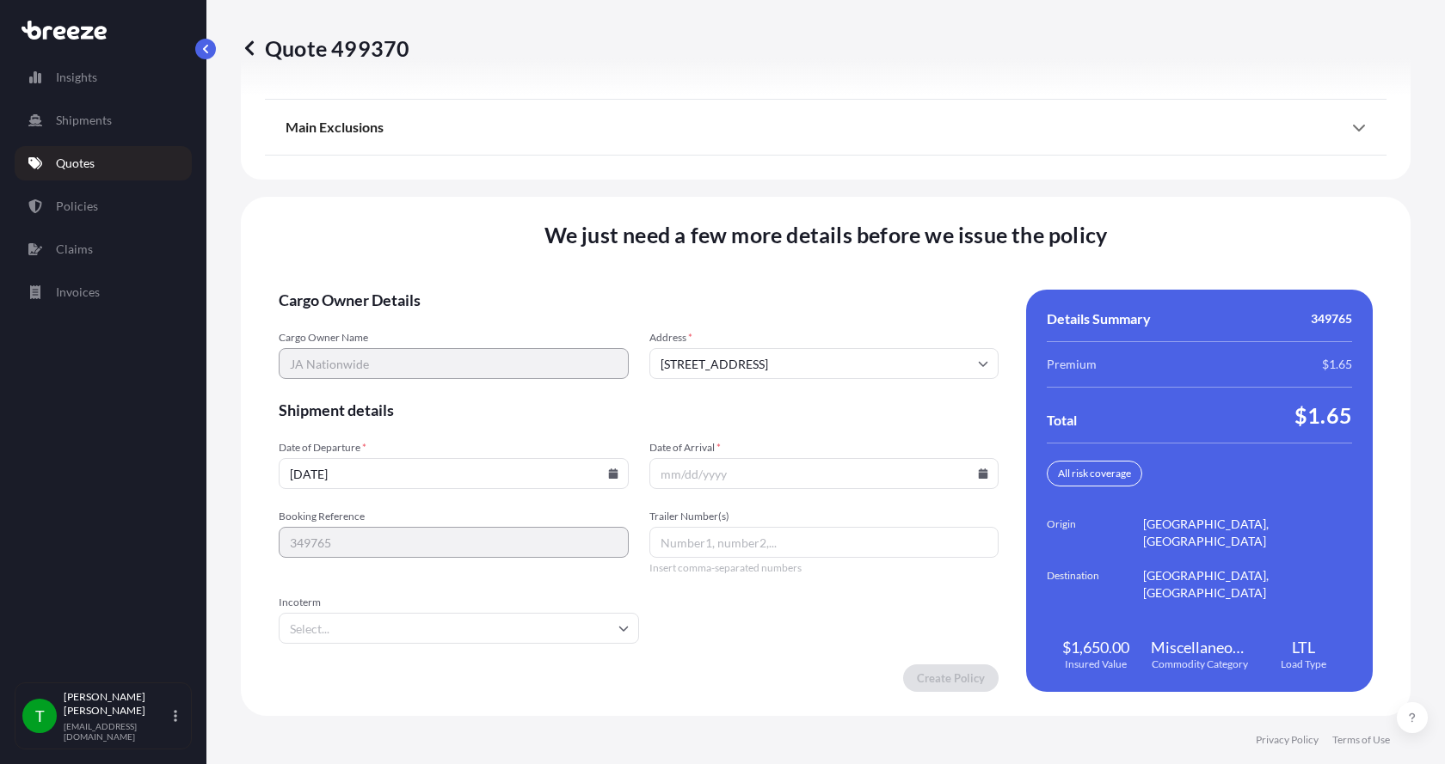
type input "[DATE]"
click at [449, 371] on button "18" at bounding box center [451, 378] width 21 height 15
click at [979, 473] on icon at bounding box center [983, 474] width 9 height 10
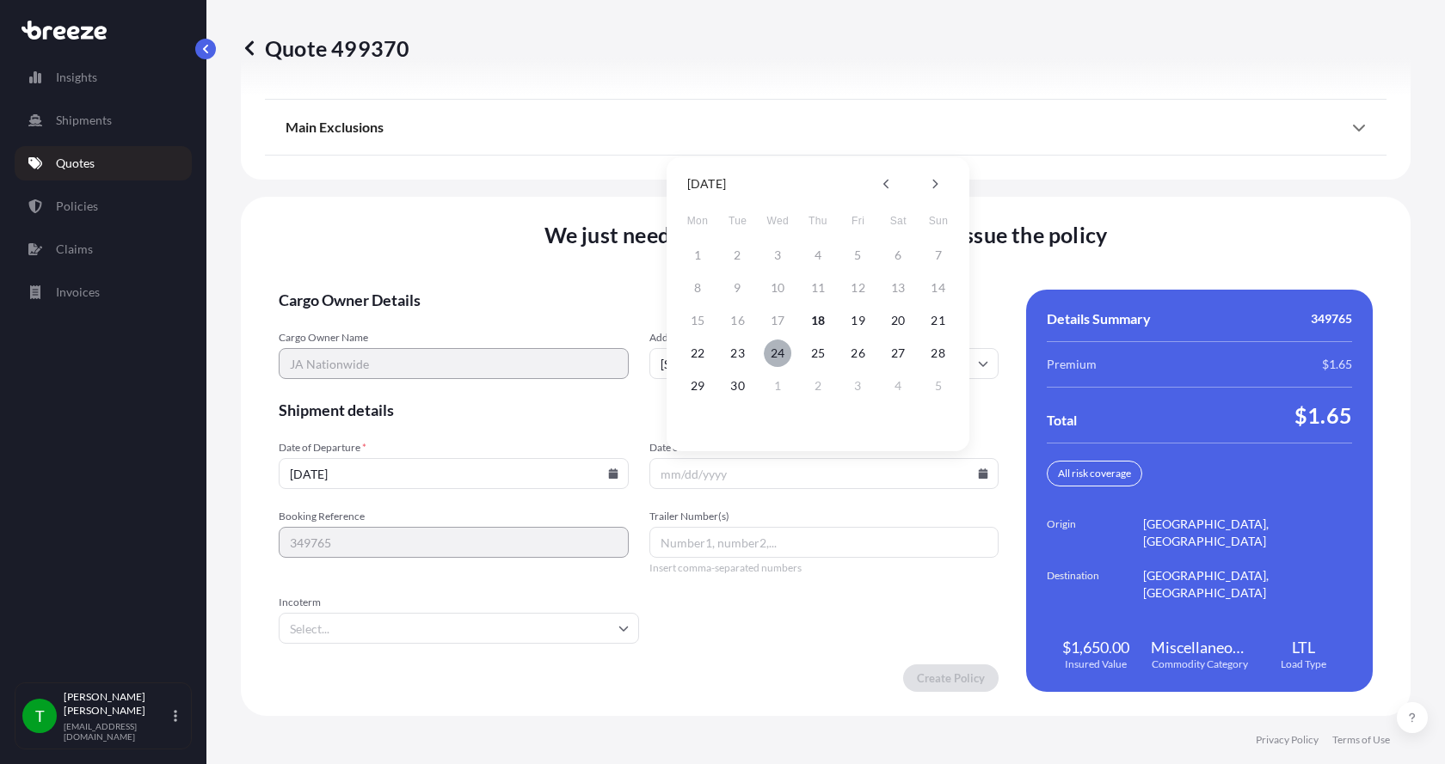
click at [774, 349] on button "24" at bounding box center [778, 354] width 28 height 28
type input "[DATE]"
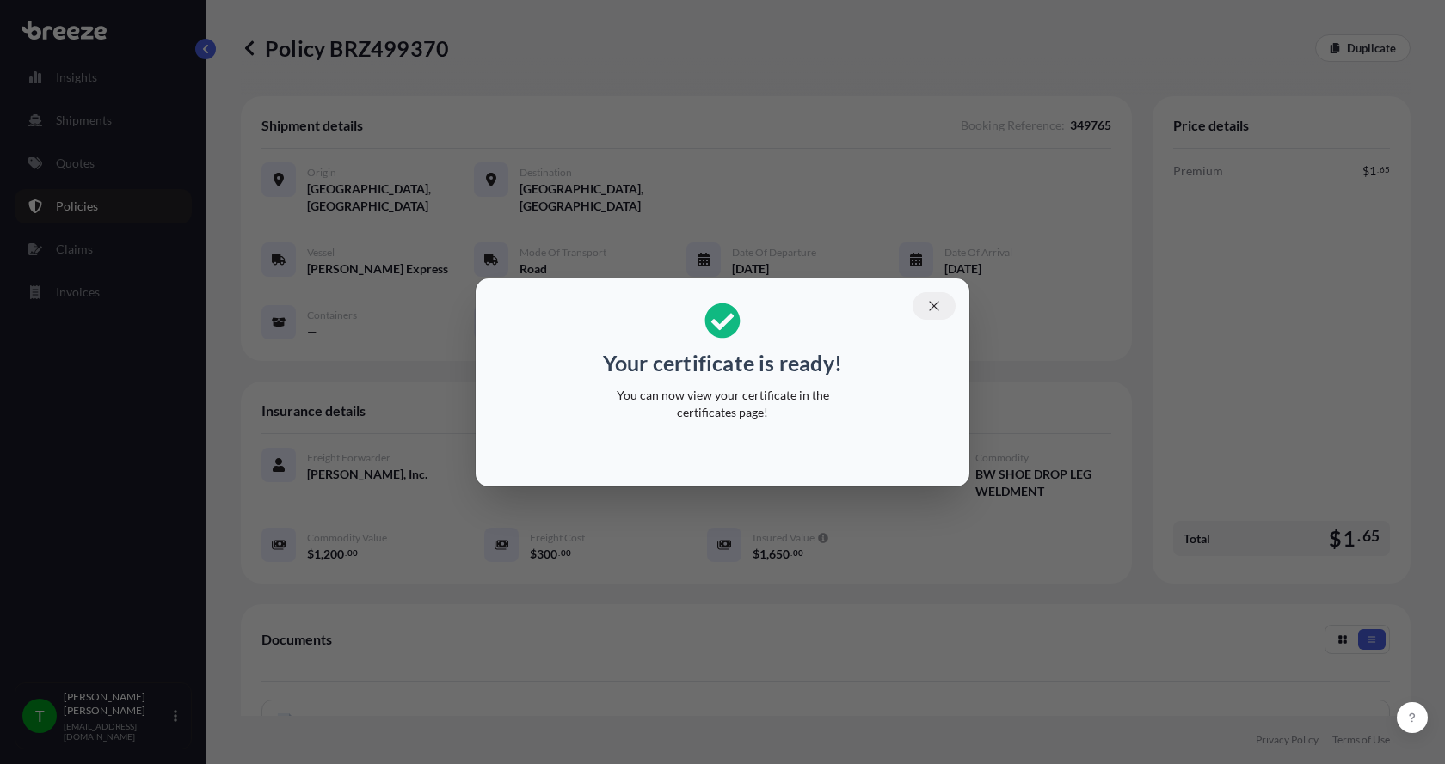
click at [933, 299] on icon "button" at bounding box center [933, 305] width 15 height 15
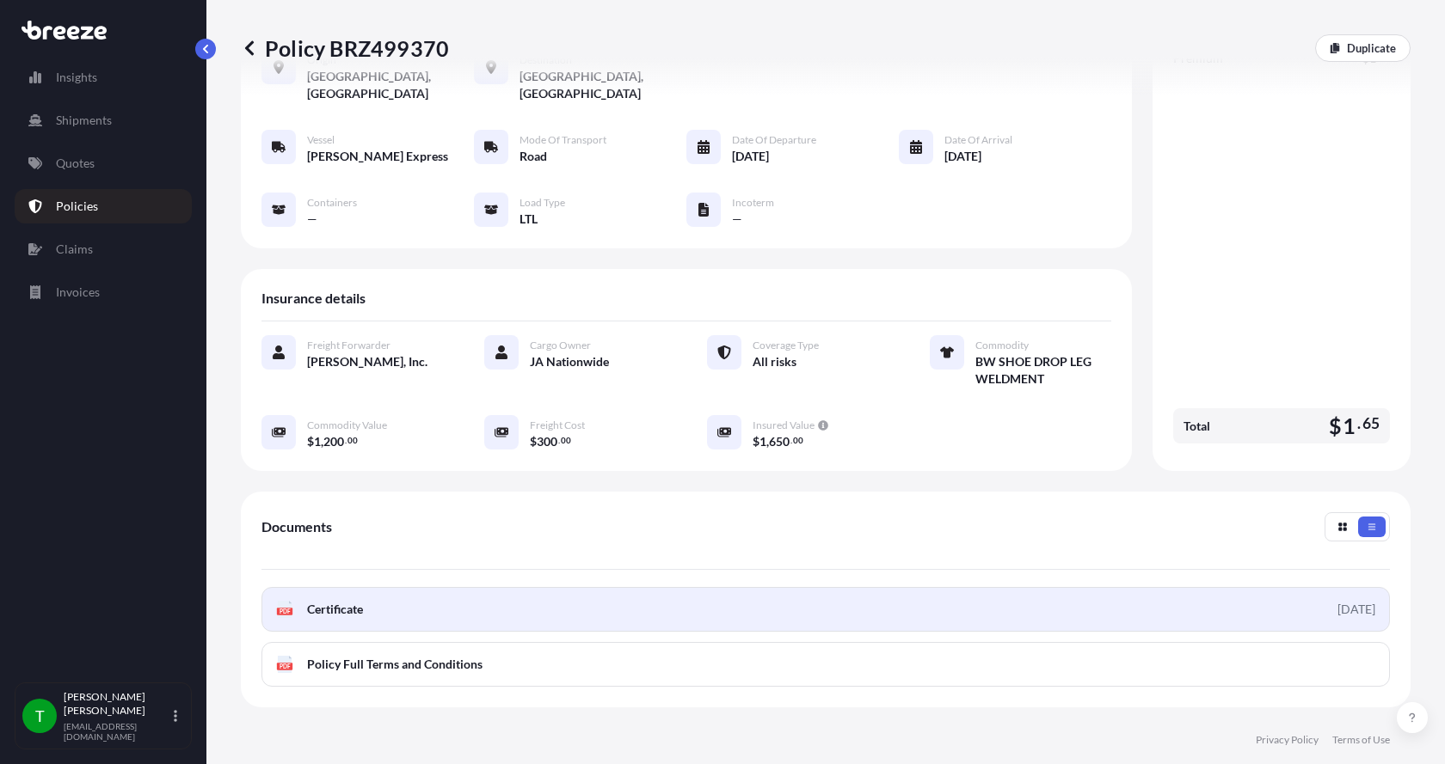
scroll to position [270, 0]
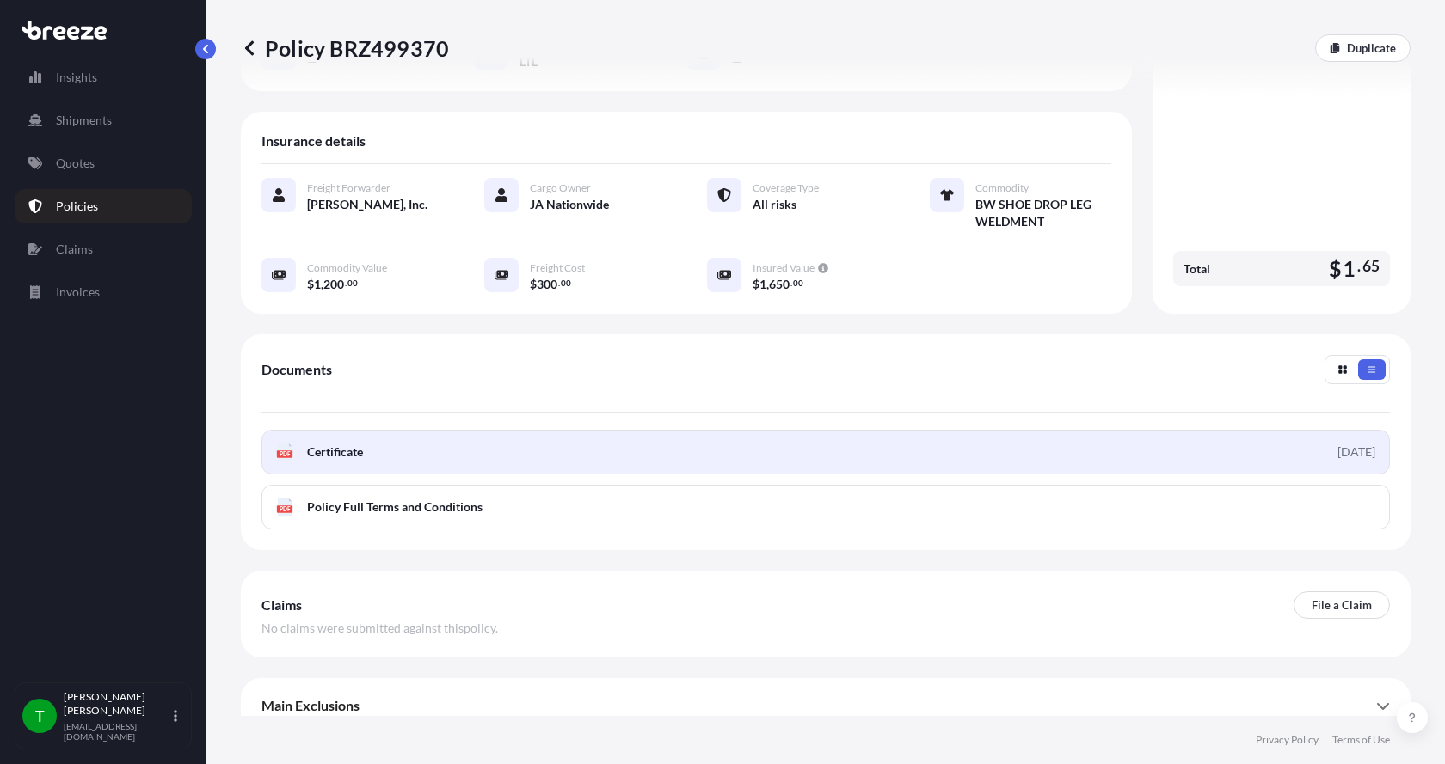
click at [287, 444] on icon at bounding box center [285, 452] width 15 height 17
